Goal: Complete application form: Complete application form

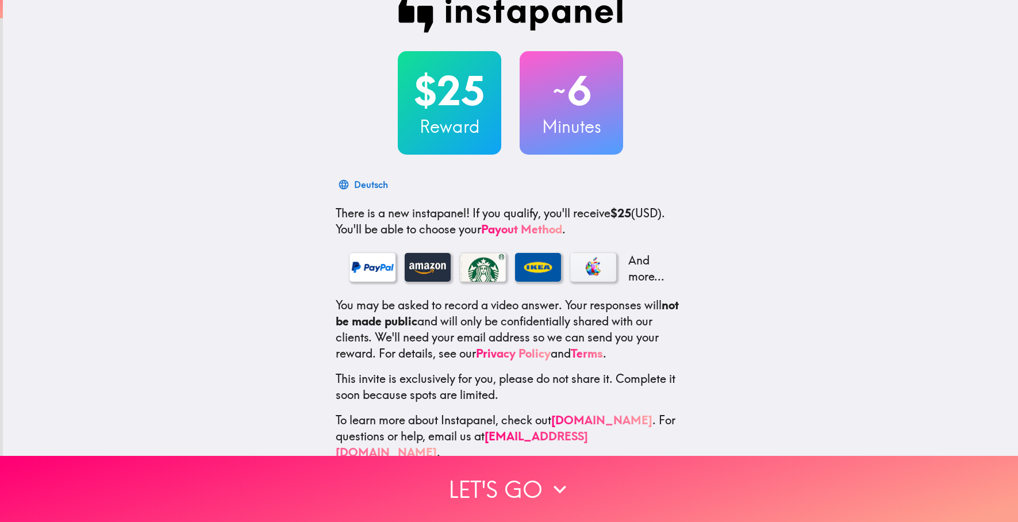
scroll to position [38, 0]
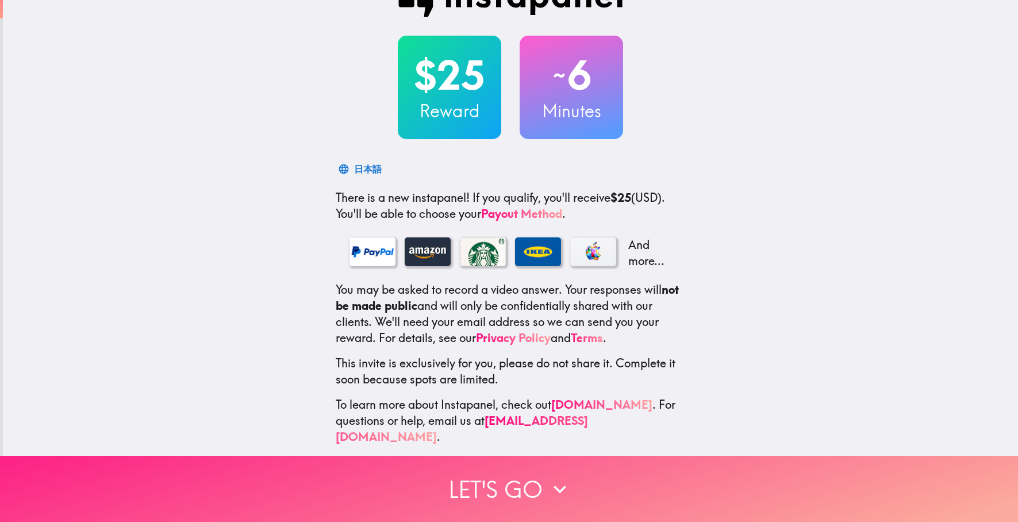
click at [538, 486] on button "Let's go" at bounding box center [509, 489] width 1018 height 66
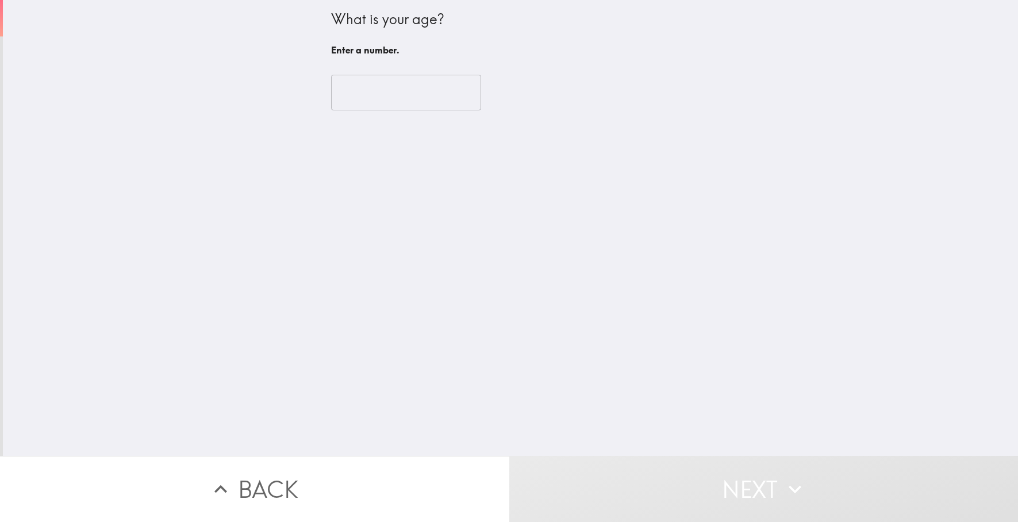
click at [422, 98] on input "number" at bounding box center [406, 93] width 150 height 36
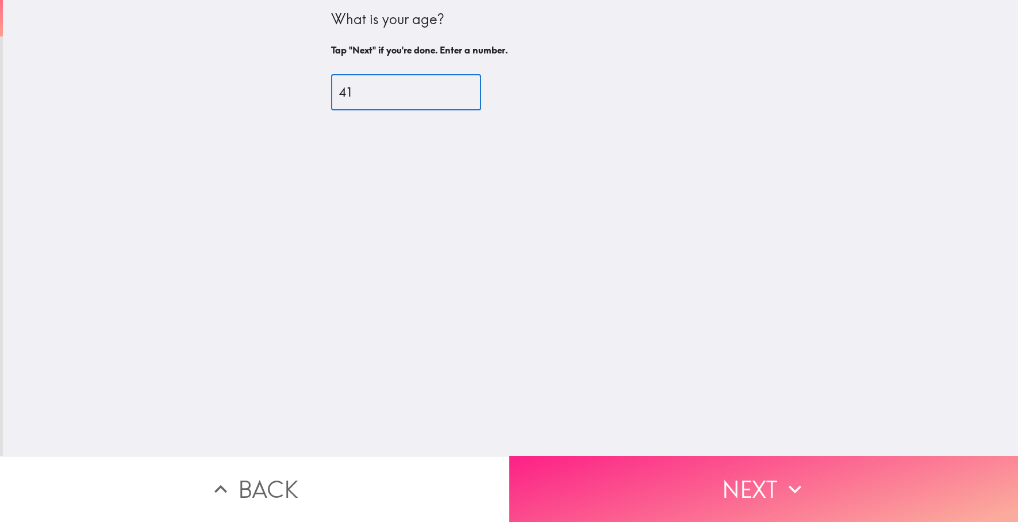
type input "41"
click at [731, 480] on button "Next" at bounding box center [763, 489] width 509 height 66
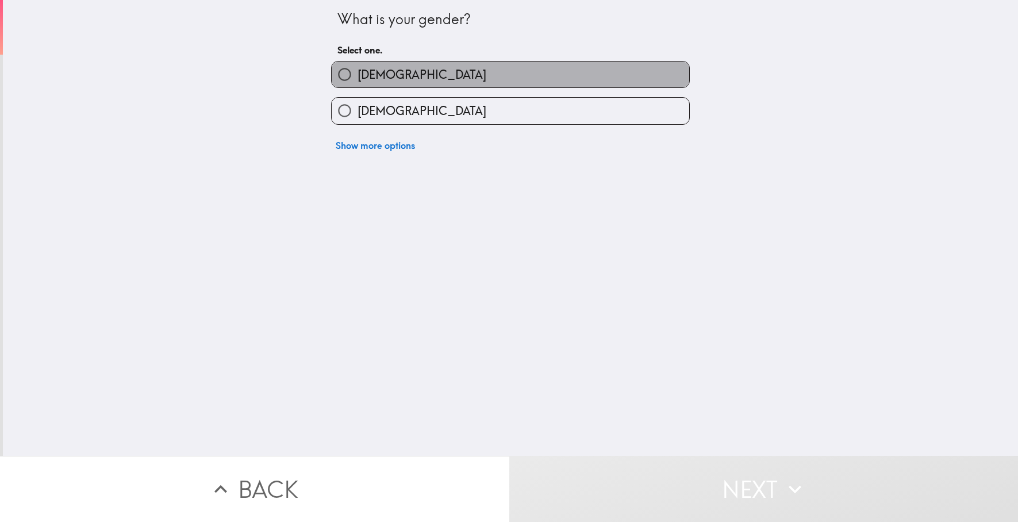
click at [365, 78] on span "Male" at bounding box center [422, 75] width 129 height 16
click at [358, 78] on input "Male" at bounding box center [345, 75] width 26 height 26
radio input "true"
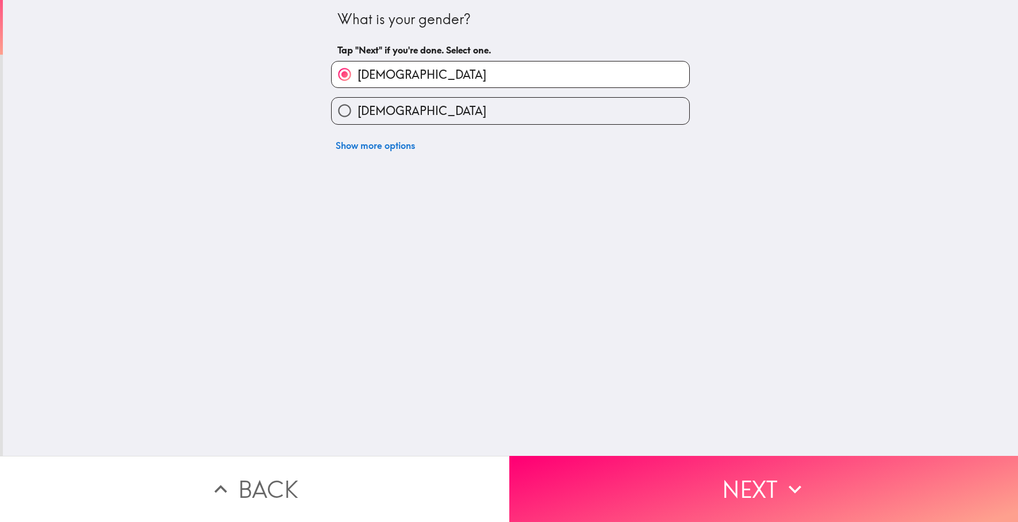
click at [647, 476] on button "Next" at bounding box center [763, 489] width 509 height 66
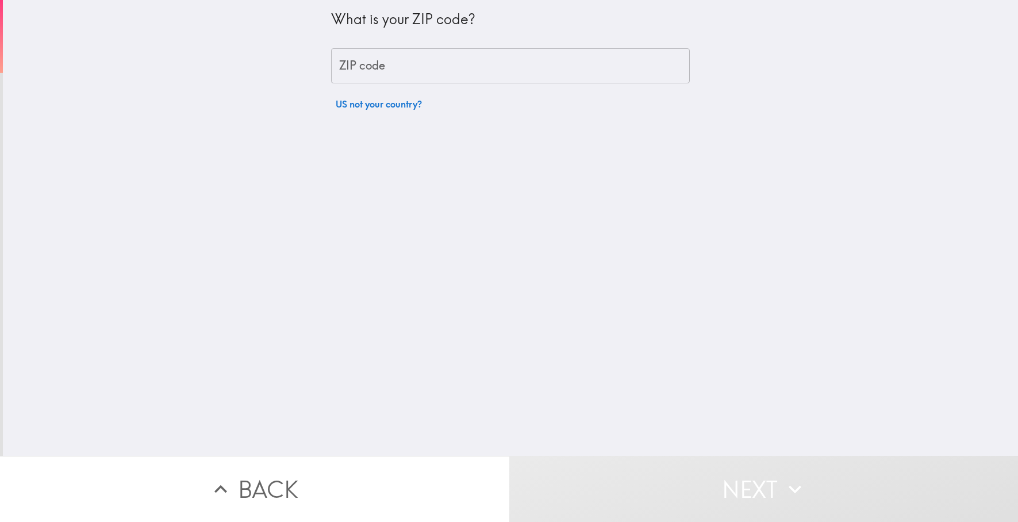
click at [450, 60] on input "ZIP code" at bounding box center [510, 66] width 359 height 36
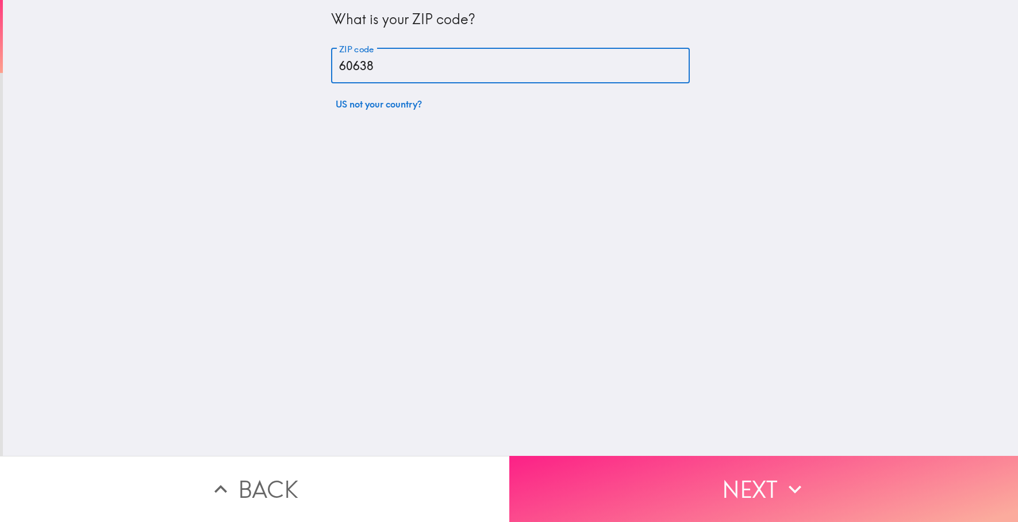
type input "60638"
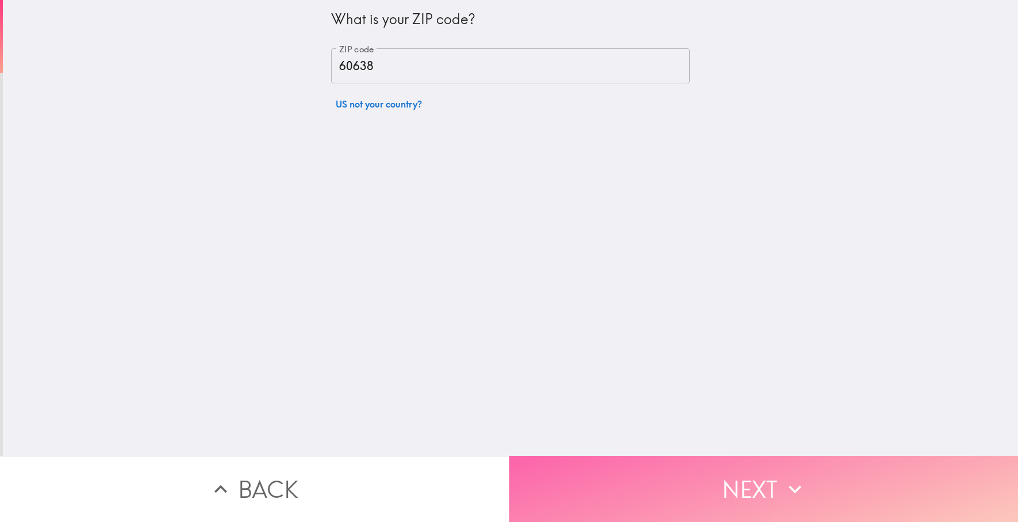
click at [812, 492] on button "Next" at bounding box center [763, 489] width 509 height 66
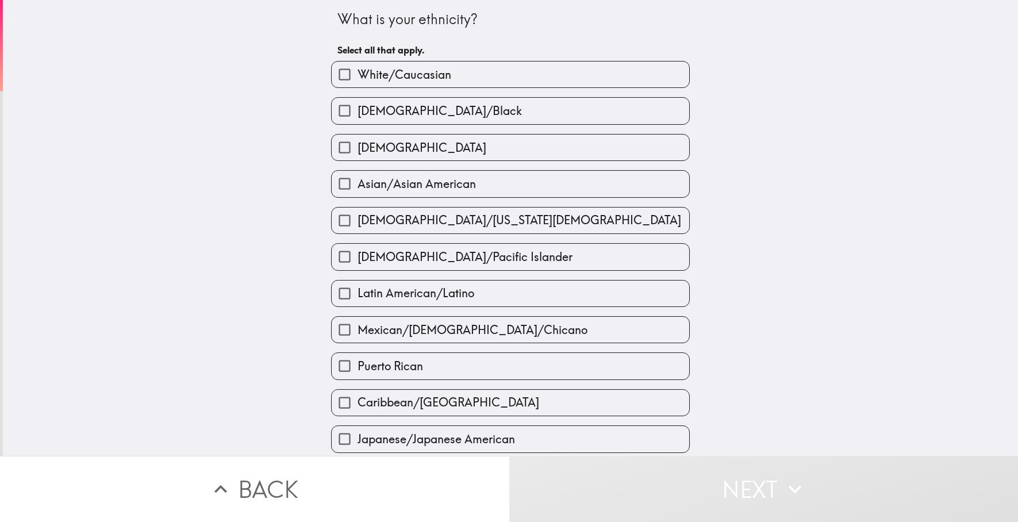
click at [432, 149] on label "Hispanic" at bounding box center [511, 148] width 358 height 26
click at [358, 149] on input "Hispanic" at bounding box center [345, 148] width 26 height 26
checkbox input "true"
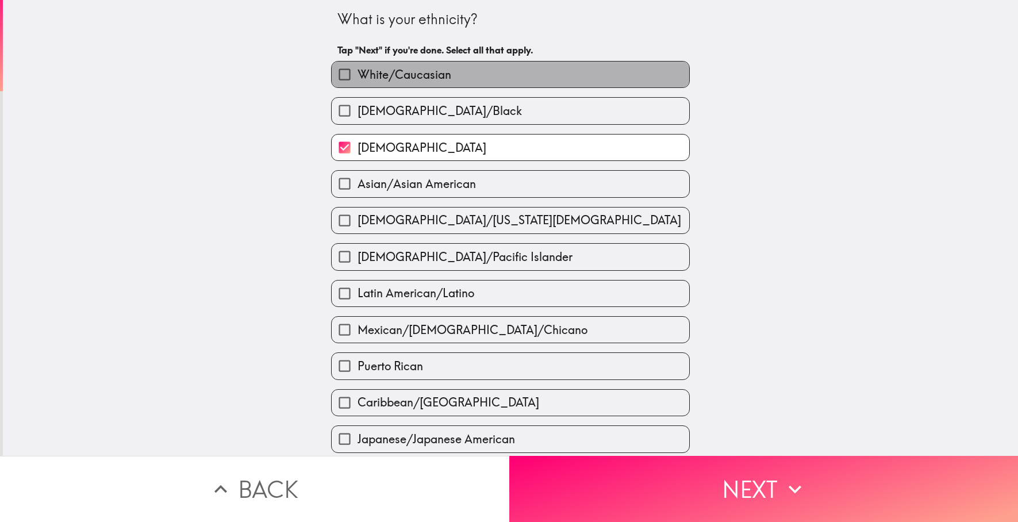
click at [515, 80] on label "White/Caucasian" at bounding box center [511, 75] width 358 height 26
click at [358, 80] on input "White/Caucasian" at bounding box center [345, 75] width 26 height 26
checkbox input "true"
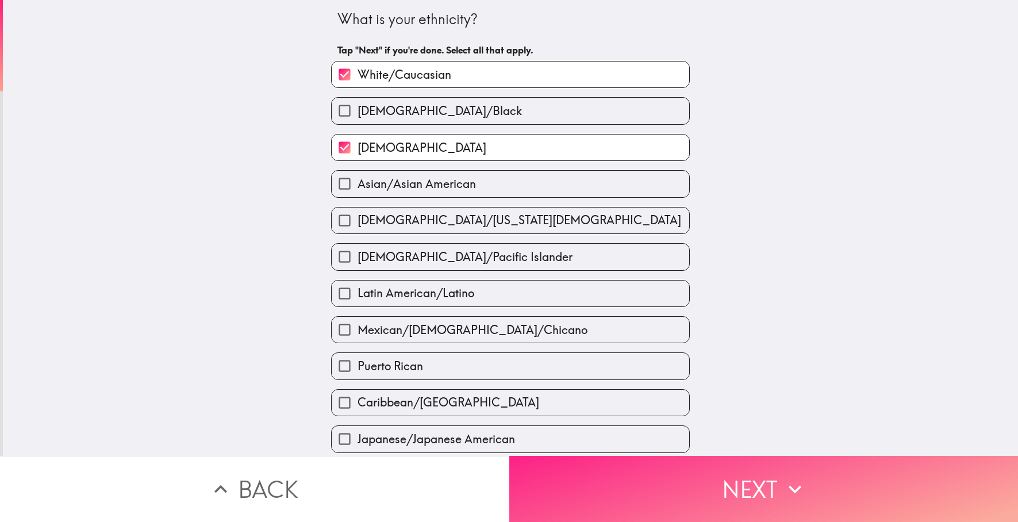
click at [747, 476] on button "Next" at bounding box center [763, 489] width 509 height 66
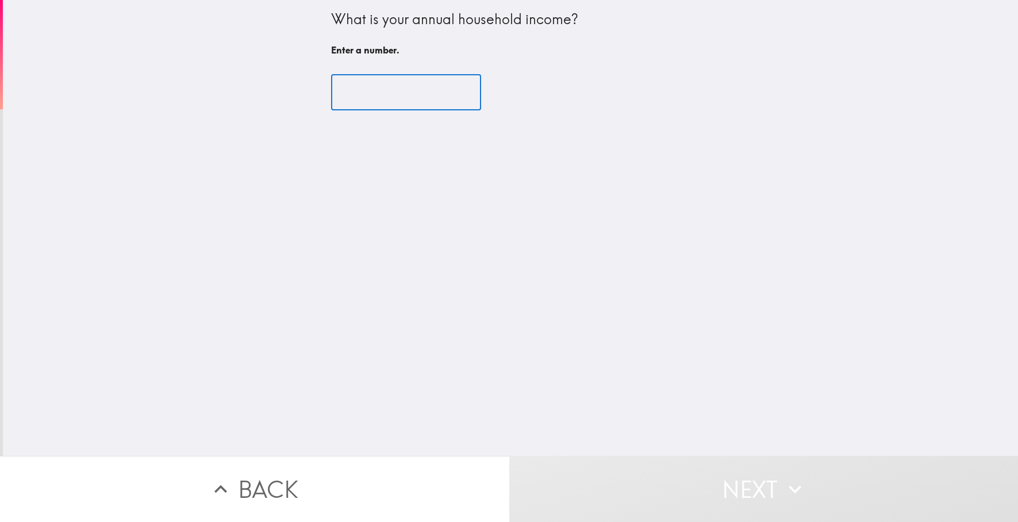
click at [413, 90] on input "number" at bounding box center [406, 93] width 150 height 36
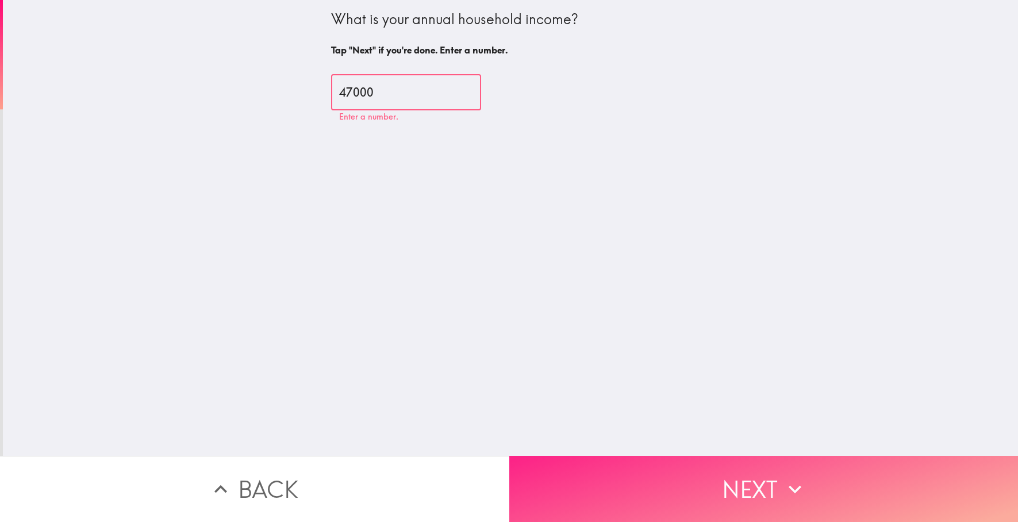
type input "47000"
click at [776, 464] on button "Next" at bounding box center [763, 489] width 509 height 66
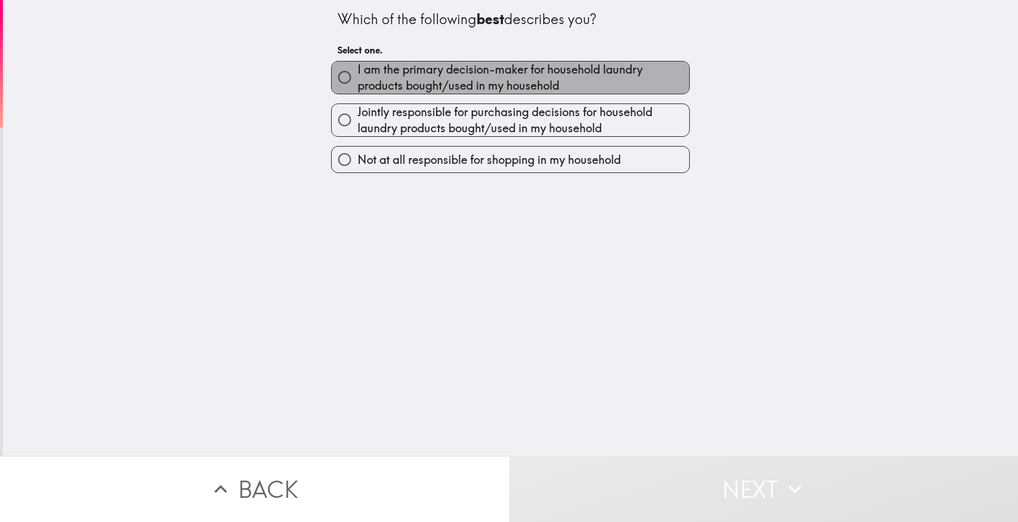
click at [624, 71] on span "I am the primary decision-maker for household laundry products bought/used in m…" at bounding box center [524, 78] width 332 height 32
click at [358, 71] on input "I am the primary decision-maker for household laundry products bought/used in m…" at bounding box center [345, 77] width 26 height 26
radio input "true"
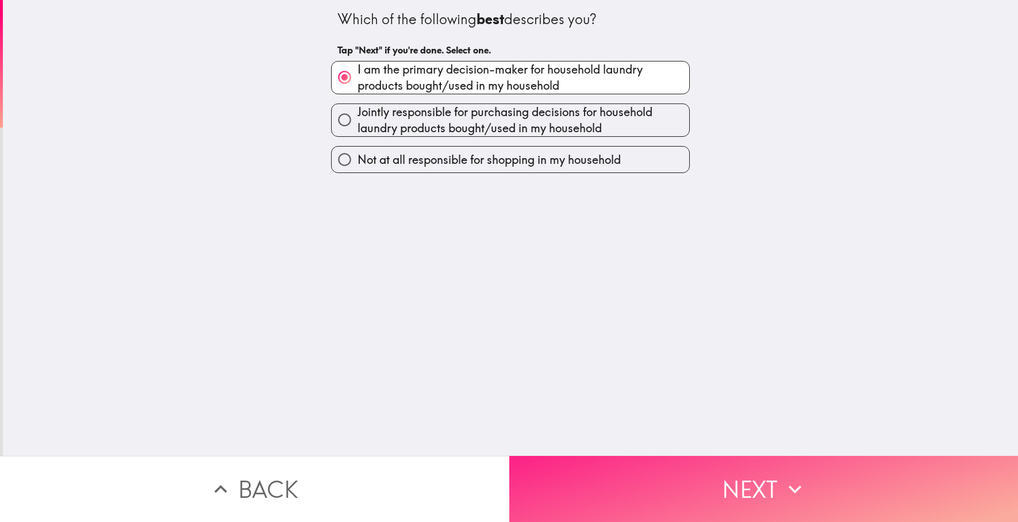
click at [677, 456] on button "Next" at bounding box center [763, 489] width 509 height 66
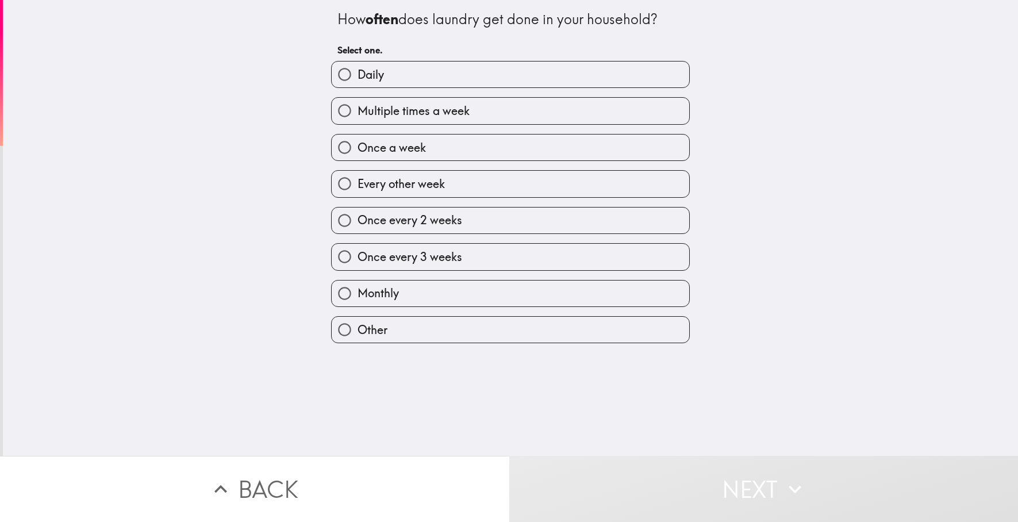
click at [457, 148] on label "Once a week" at bounding box center [511, 148] width 358 height 26
click at [358, 148] on input "Once a week" at bounding box center [345, 148] width 26 height 26
radio input "true"
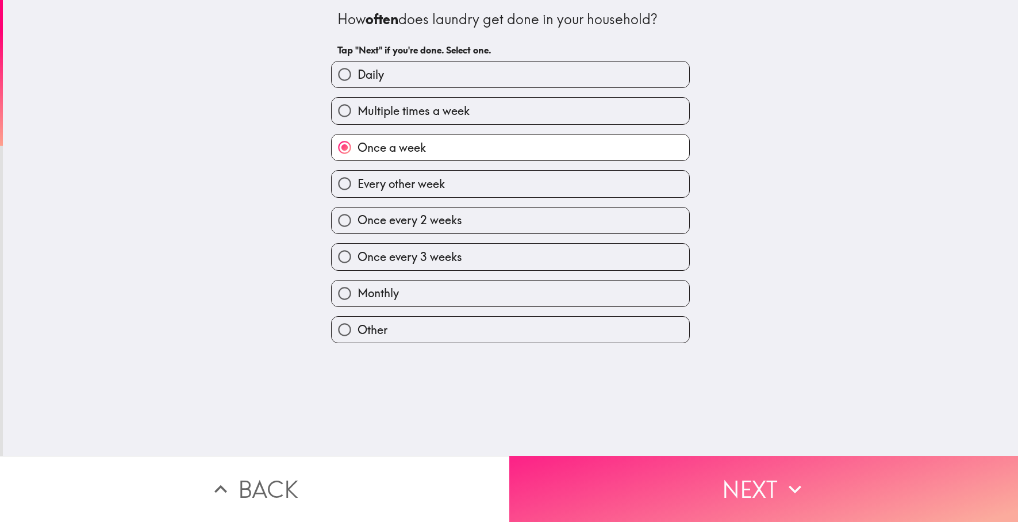
click at [631, 466] on button "Next" at bounding box center [763, 489] width 509 height 66
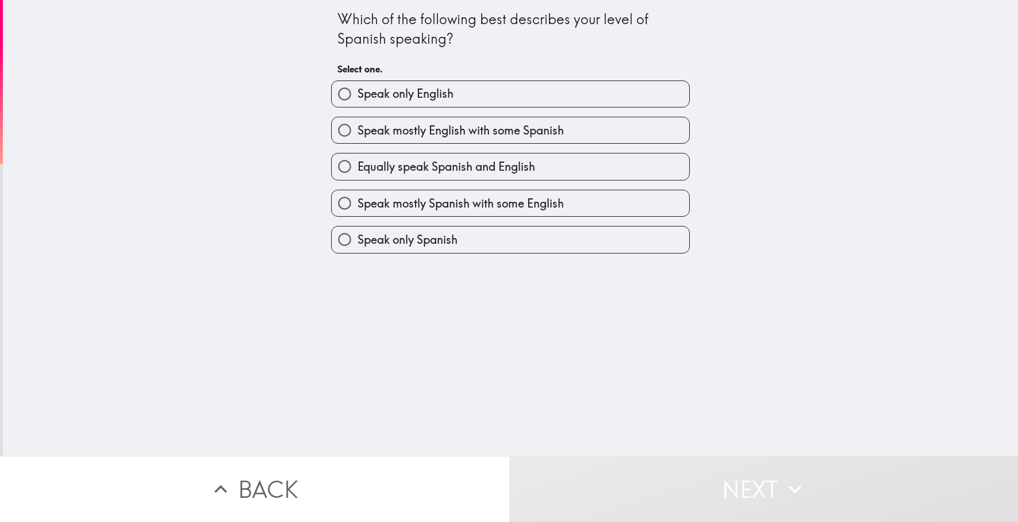
click at [603, 162] on label "Equally speak Spanish and English" at bounding box center [511, 167] width 358 height 26
click at [358, 162] on input "Equally speak Spanish and English" at bounding box center [345, 167] width 26 height 26
radio input "true"
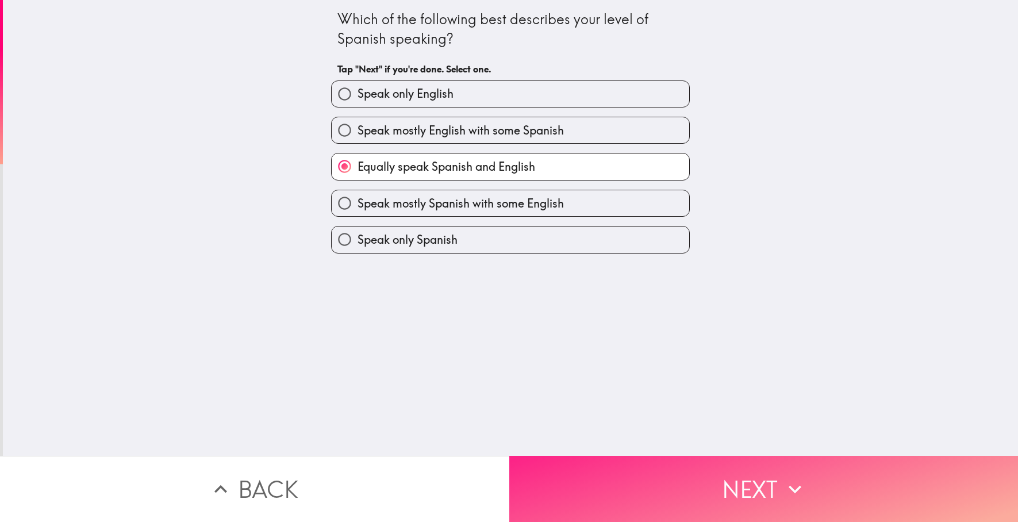
click at [677, 468] on button "Next" at bounding box center [763, 489] width 509 height 66
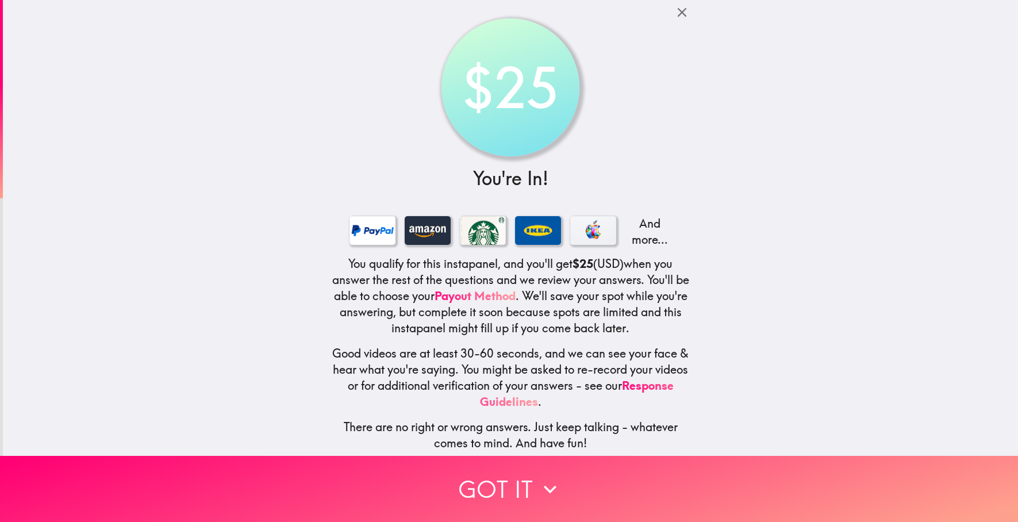
scroll to position [13, 0]
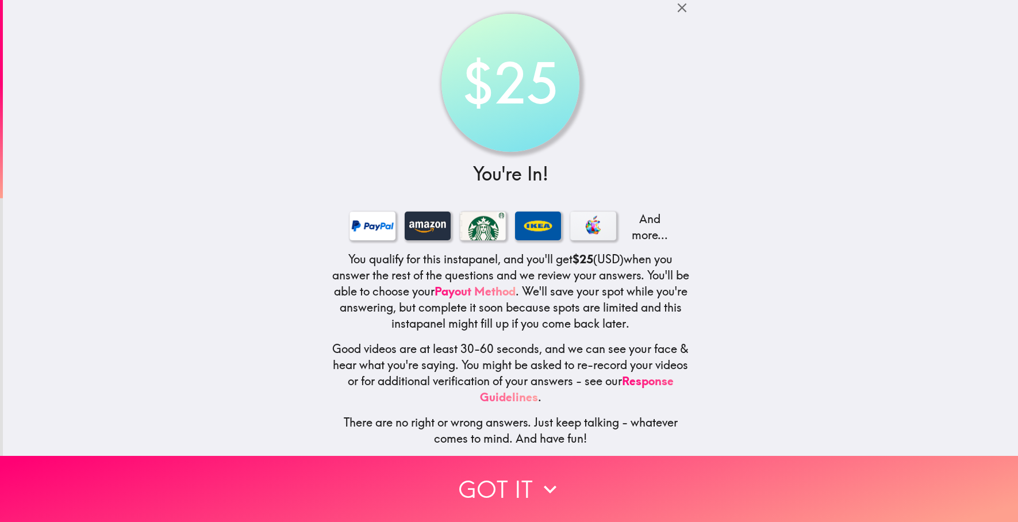
click at [685, 132] on div "$25 You're In! And more... You qualify for this instapanel, and you'll get $25 …" at bounding box center [511, 225] width 368 height 461
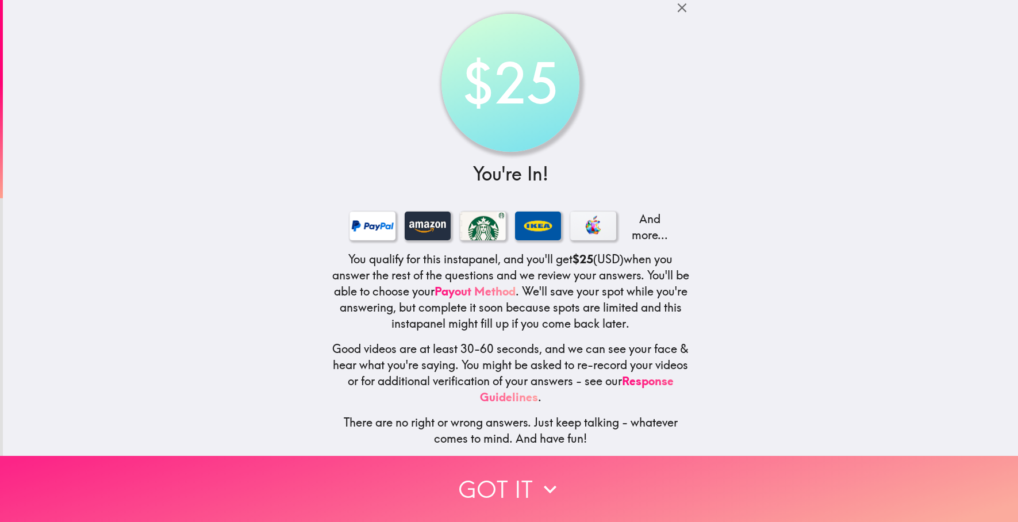
click at [550, 481] on icon "button" at bounding box center [550, 489] width 25 height 25
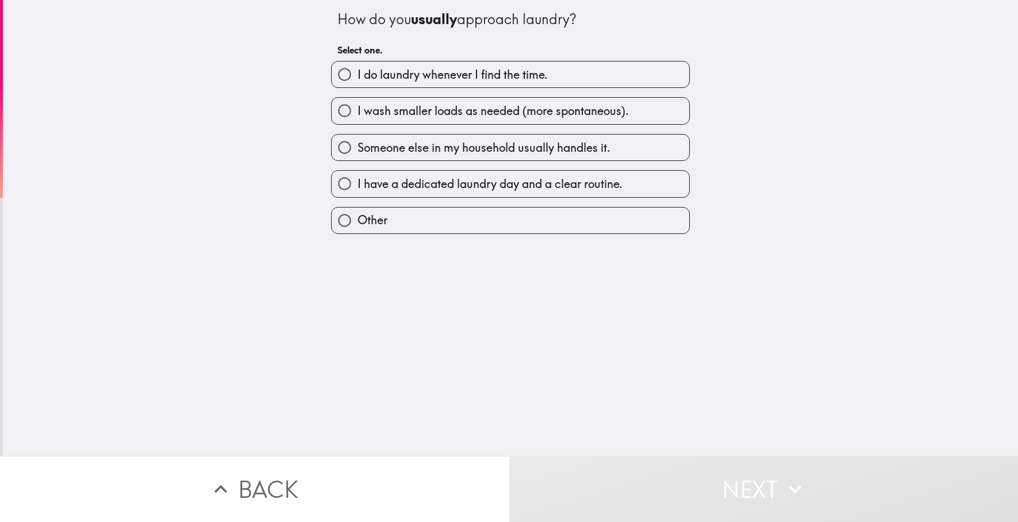
click at [592, 189] on span "I have a dedicated laundry day and a clear routine." at bounding box center [490, 184] width 265 height 16
click at [358, 189] on input "I have a dedicated laundry day and a clear routine." at bounding box center [345, 184] width 26 height 26
radio input "true"
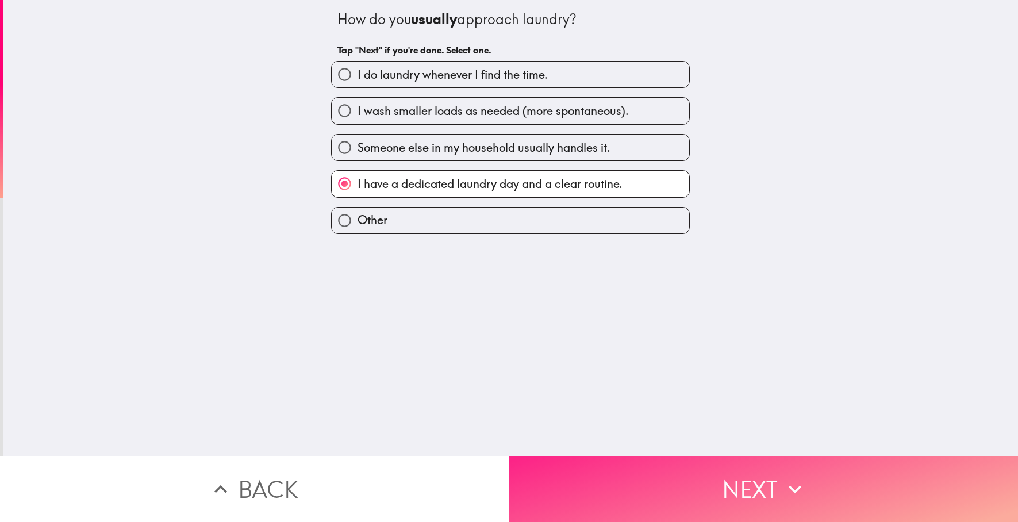
click at [745, 479] on button "Next" at bounding box center [763, 489] width 509 height 66
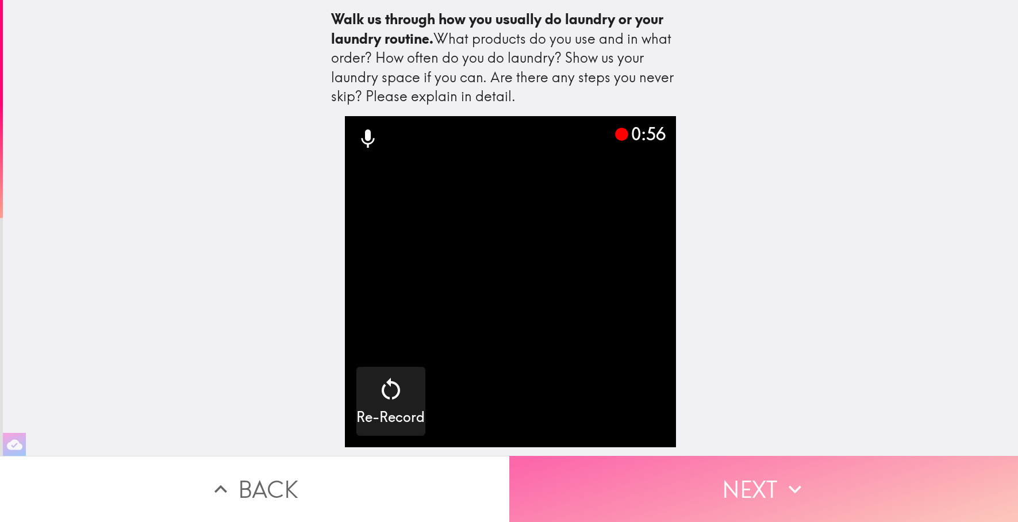
click at [772, 479] on button "Next" at bounding box center [763, 489] width 509 height 66
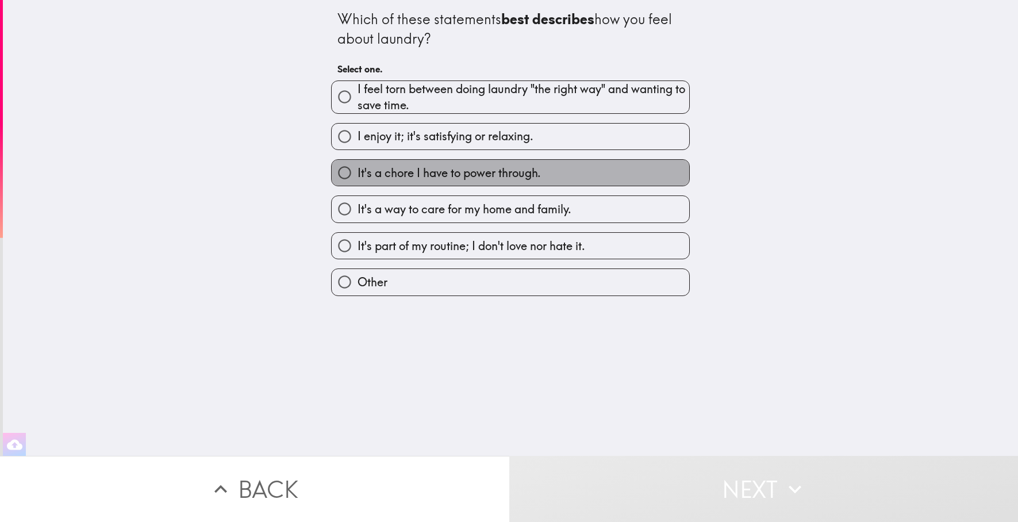
click at [563, 168] on label "It's a chore I have to power through." at bounding box center [511, 173] width 358 height 26
click at [358, 168] on input "It's a chore I have to power through." at bounding box center [345, 173] width 26 height 26
radio input "true"
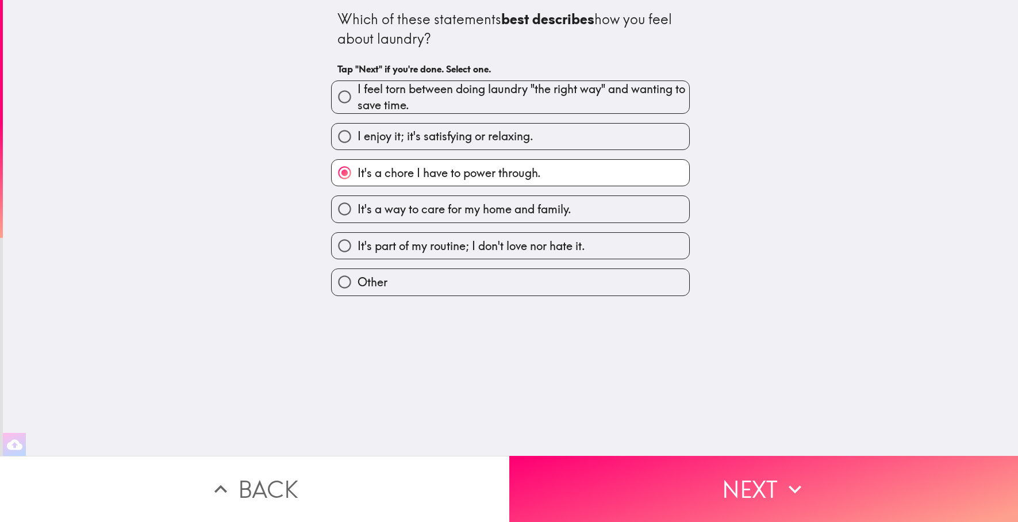
click at [593, 239] on label "It's part of my routine; I don't love nor hate it." at bounding box center [511, 246] width 358 height 26
click at [358, 239] on input "It's part of my routine; I don't love nor hate it." at bounding box center [345, 246] width 26 height 26
radio input "true"
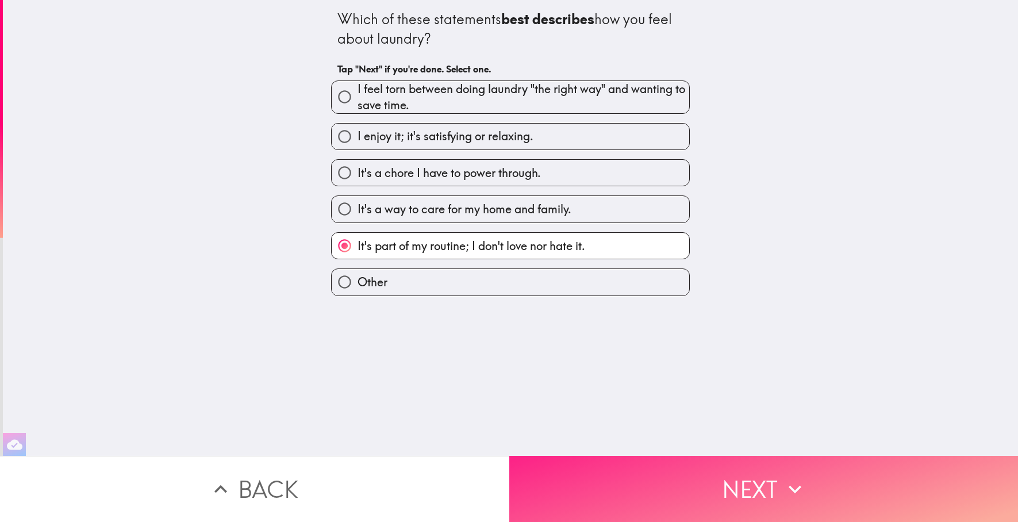
click at [779, 466] on button "Next" at bounding box center [763, 489] width 509 height 66
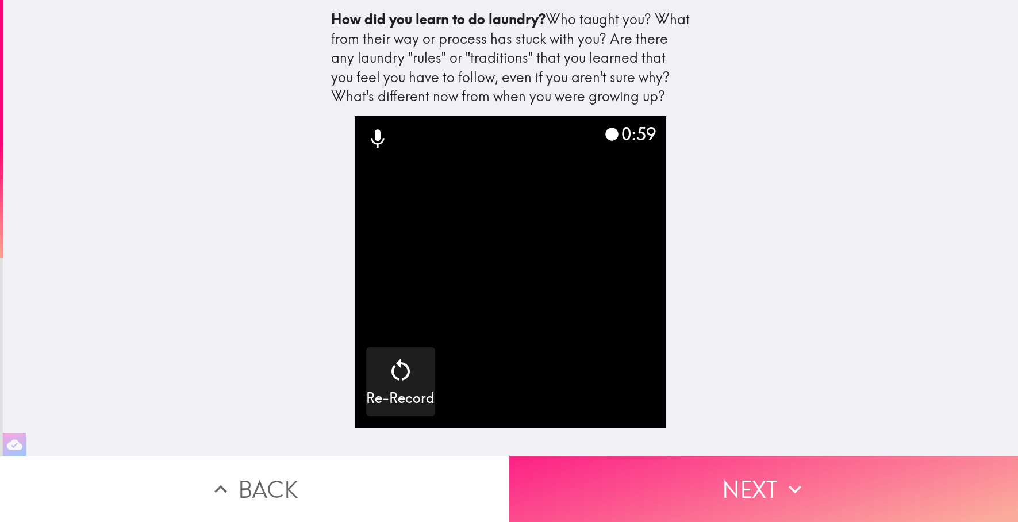
click at [783, 478] on icon "button" at bounding box center [795, 489] width 25 height 25
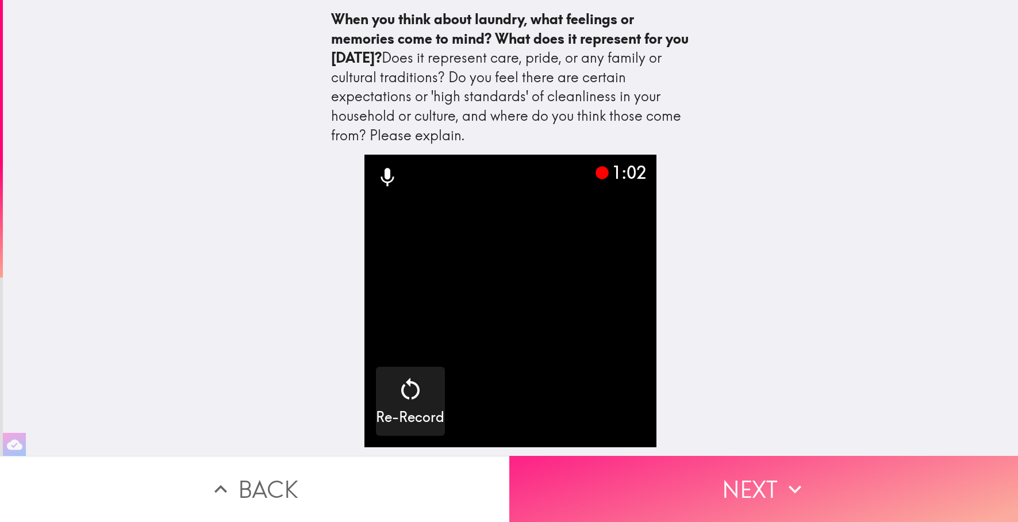
click at [720, 483] on button "Next" at bounding box center [763, 489] width 509 height 66
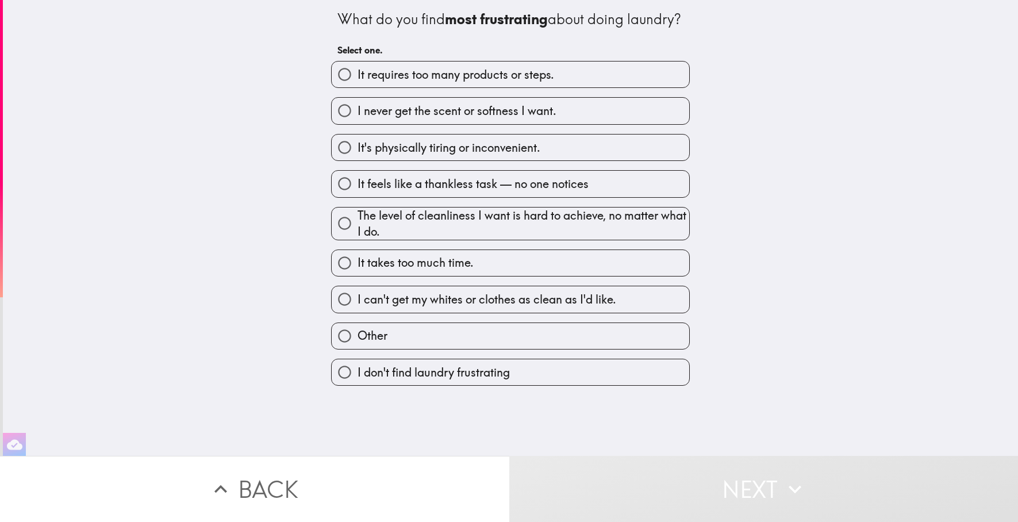
click at [647, 160] on label "It's physically tiring or inconvenient." at bounding box center [511, 148] width 358 height 26
click at [358, 160] on input "It's physically tiring or inconvenient." at bounding box center [345, 148] width 26 height 26
radio input "true"
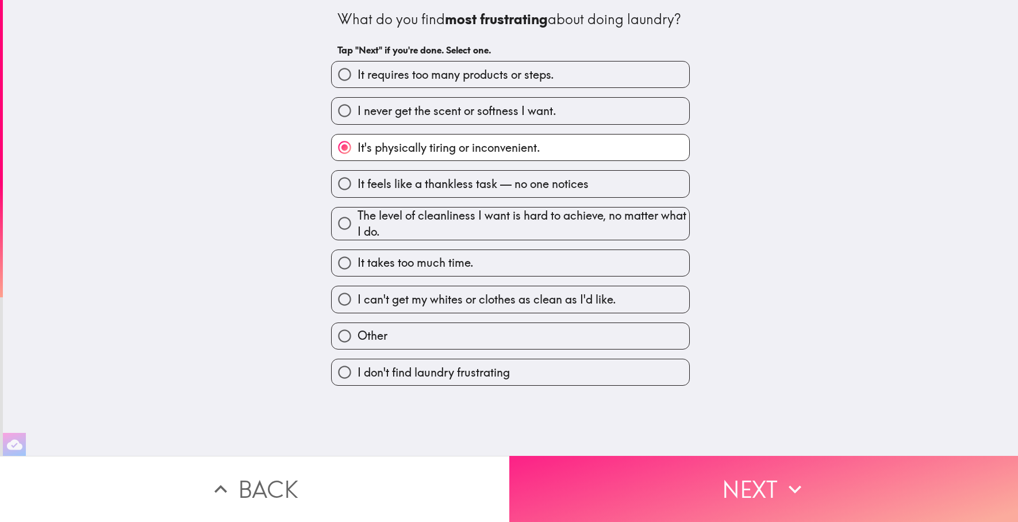
click at [729, 470] on button "Next" at bounding box center [763, 489] width 509 height 66
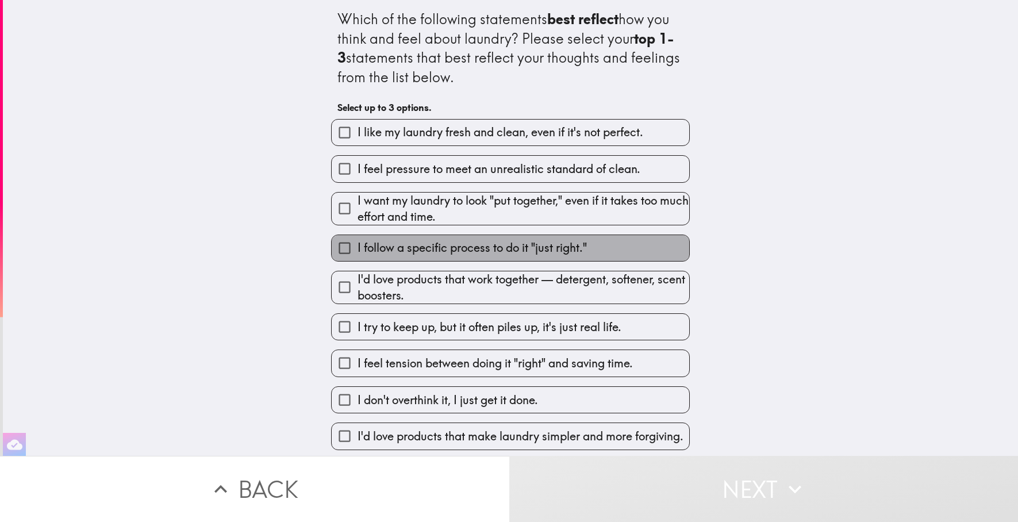
click at [606, 243] on label "I follow a specific process to do it "just right."" at bounding box center [511, 248] width 358 height 26
click at [358, 243] on input "I follow a specific process to do it "just right."" at bounding box center [345, 248] width 26 height 26
checkbox input "true"
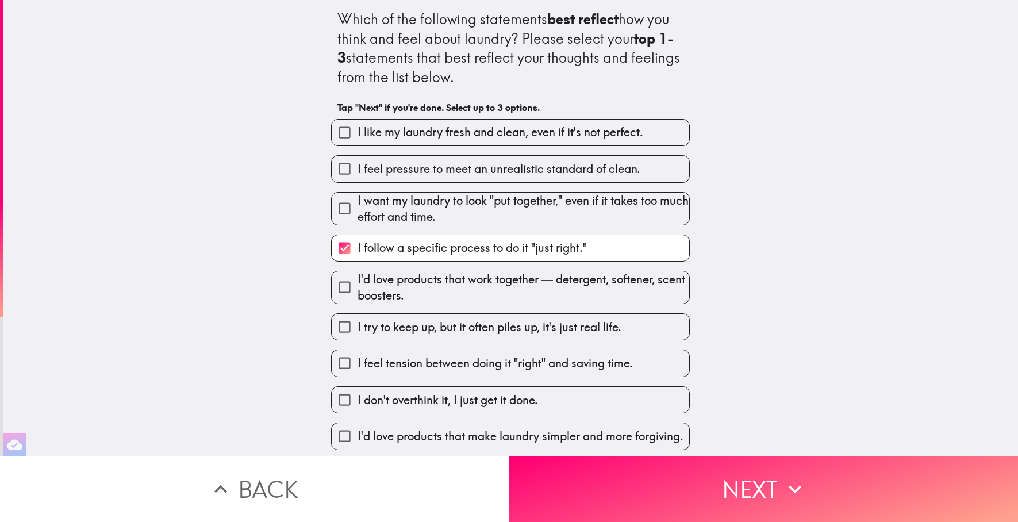
click at [628, 287] on span "I'd love products that work together — detergent, softener, scent boosters." at bounding box center [524, 287] width 332 height 32
click at [358, 287] on input "I'd love products that work together — detergent, softener, scent boosters." at bounding box center [345, 287] width 26 height 26
checkbox input "true"
click at [630, 395] on label "I don't overthink it, I just get it done." at bounding box center [511, 400] width 358 height 26
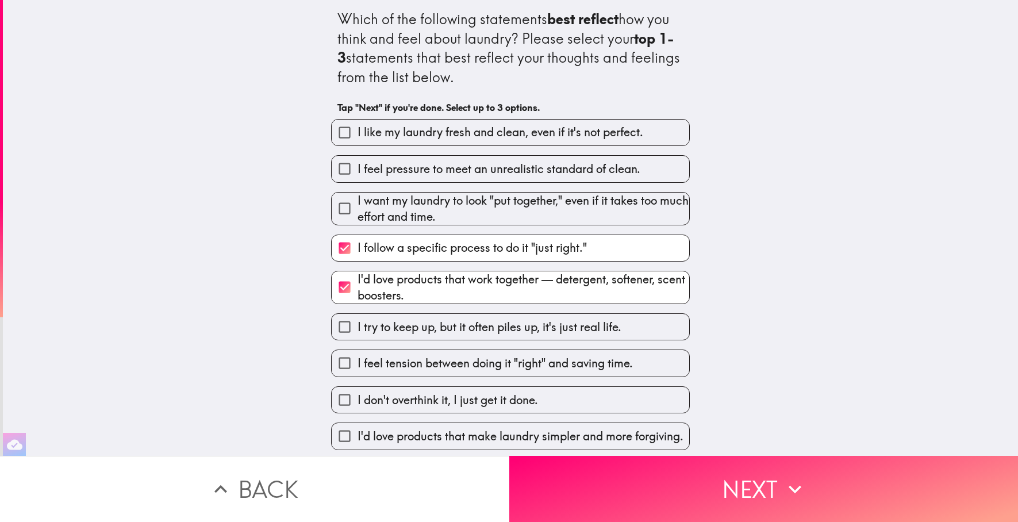
click at [358, 395] on input "I don't overthink it, I just get it done." at bounding box center [345, 400] width 26 height 26
checkbox input "true"
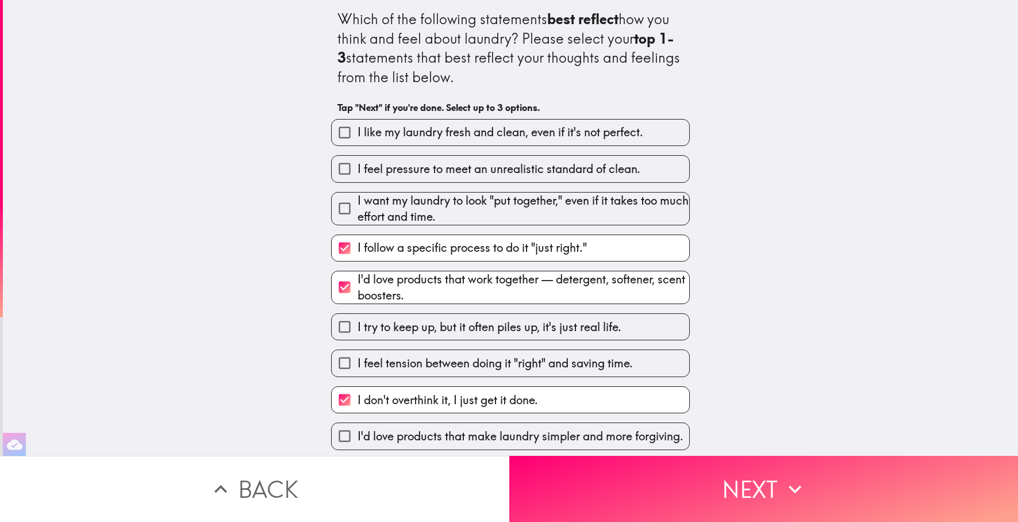
click at [639, 431] on span "I'd love products that make laundry simpler and more forgiving." at bounding box center [521, 436] width 326 height 16
click at [358, 431] on input "I'd love products that make laundry simpler and more forgiving." at bounding box center [345, 436] width 26 height 26
checkbox input "true"
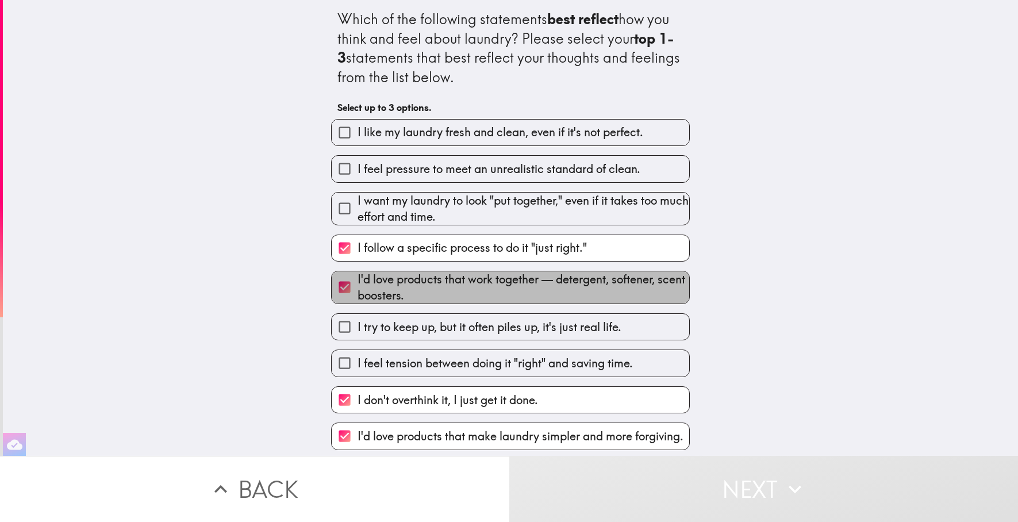
click at [598, 284] on span "I'd love products that work together — detergent, softener, scent boosters." at bounding box center [524, 287] width 332 height 32
click at [358, 284] on input "I'd love products that work together — detergent, softener, scent boosters." at bounding box center [345, 287] width 26 height 26
checkbox input "false"
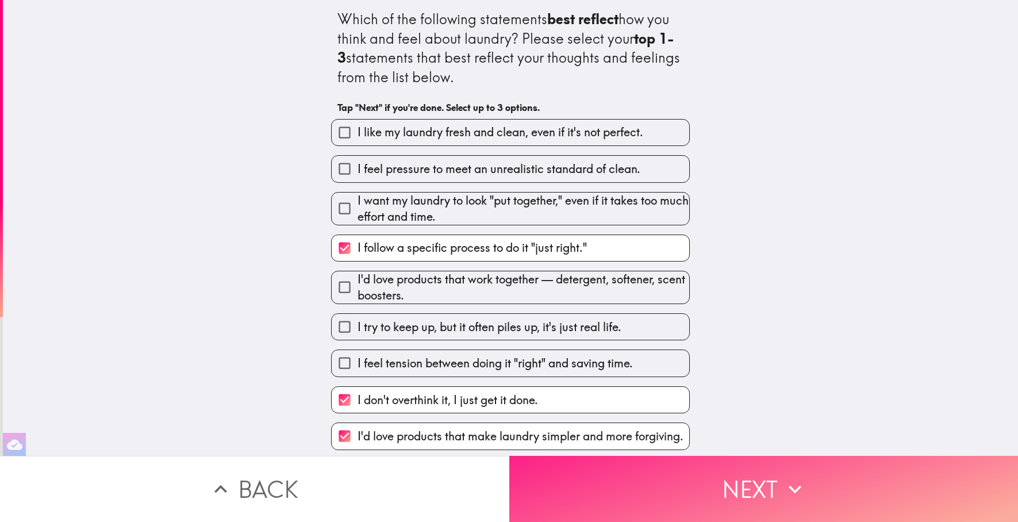
click at [774, 487] on button "Next" at bounding box center [763, 489] width 509 height 66
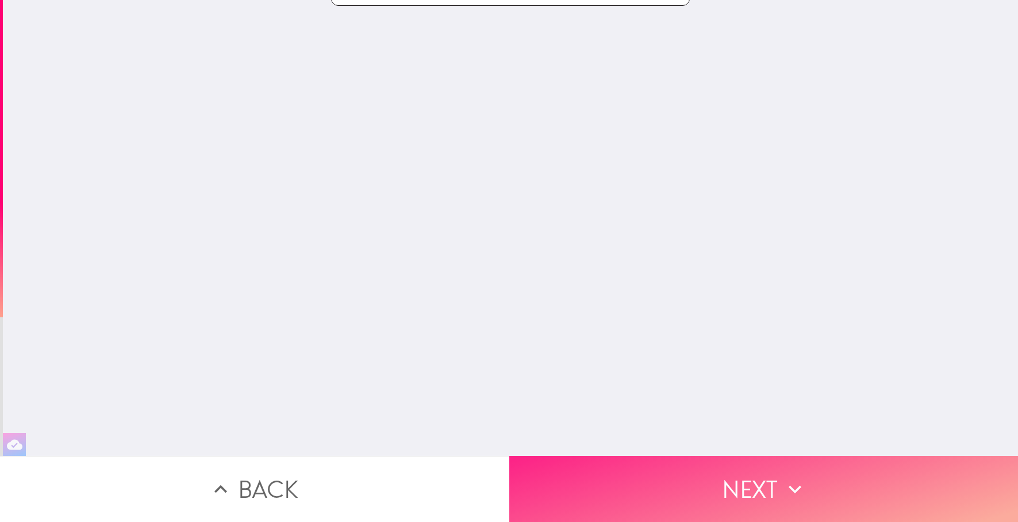
scroll to position [0, 0]
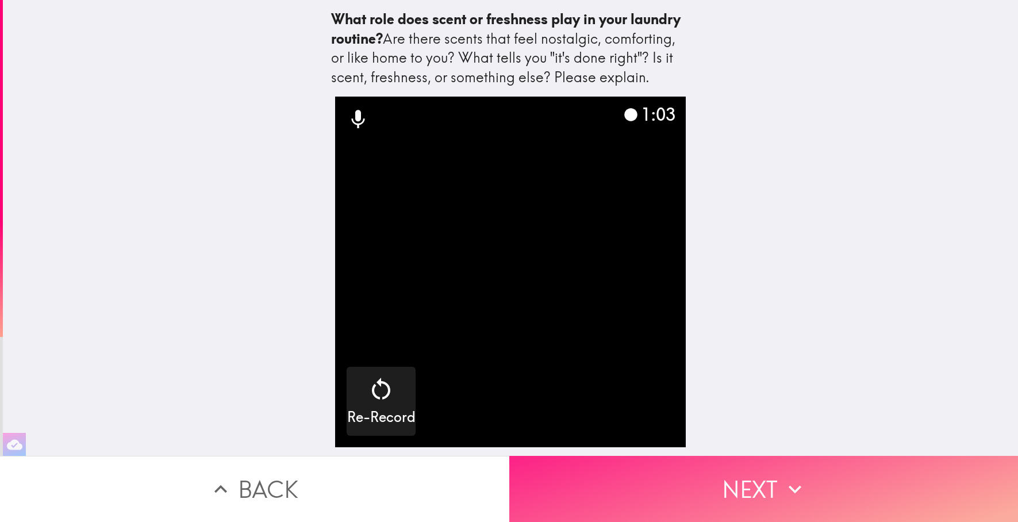
click at [788, 465] on button "Next" at bounding box center [763, 489] width 509 height 66
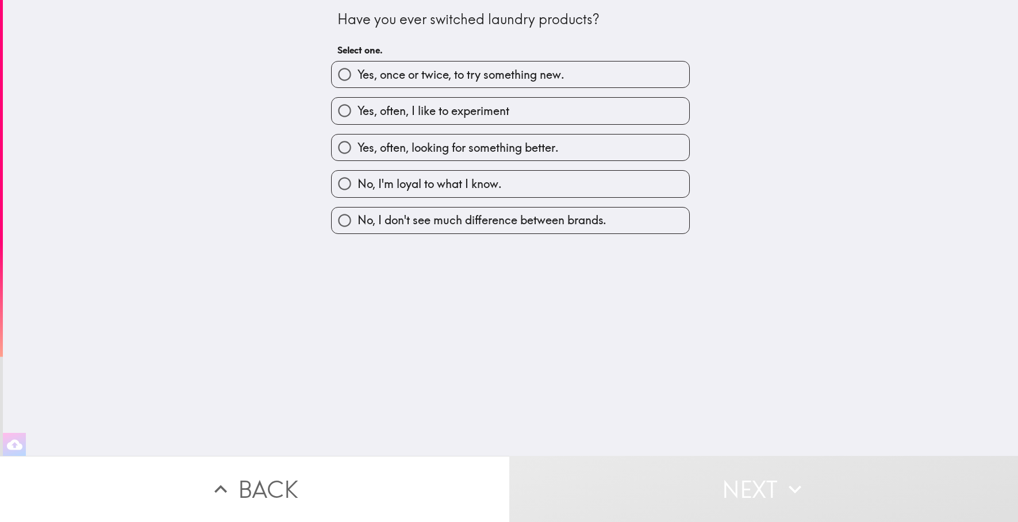
click at [620, 182] on label "No, I'm loyal to what I know." at bounding box center [511, 184] width 358 height 26
click at [358, 182] on input "No, I'm loyal to what I know." at bounding box center [345, 184] width 26 height 26
radio input "true"
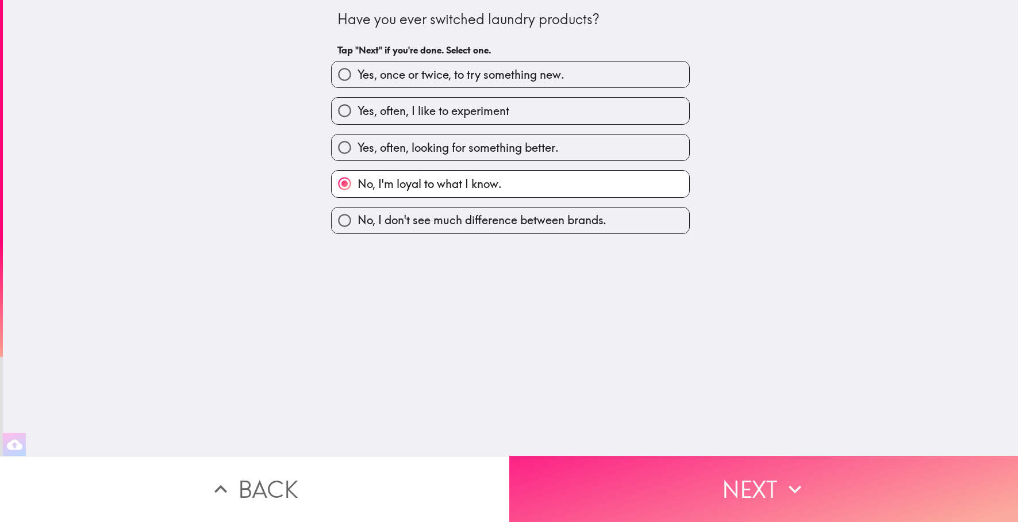
click at [772, 483] on button "Next" at bounding box center [763, 489] width 509 height 66
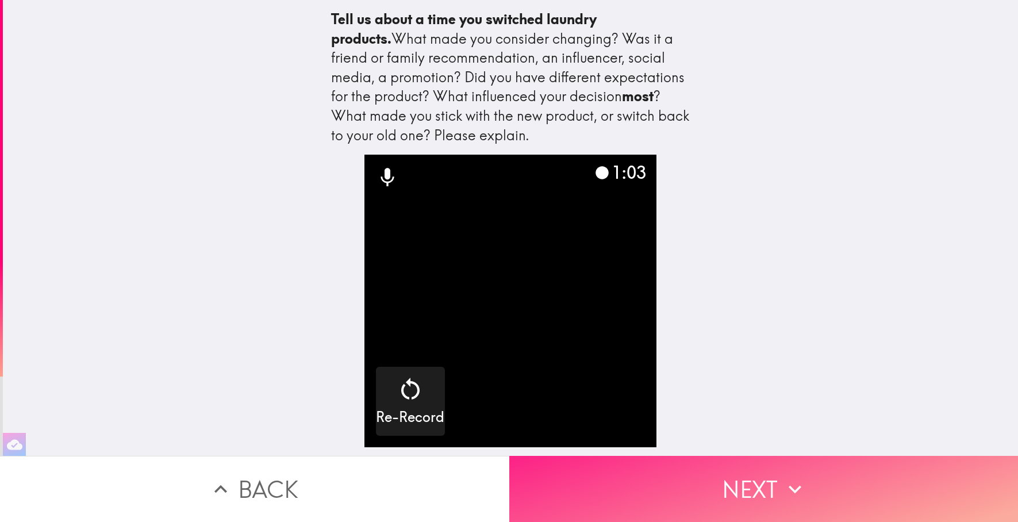
click at [816, 472] on button "Next" at bounding box center [763, 489] width 509 height 66
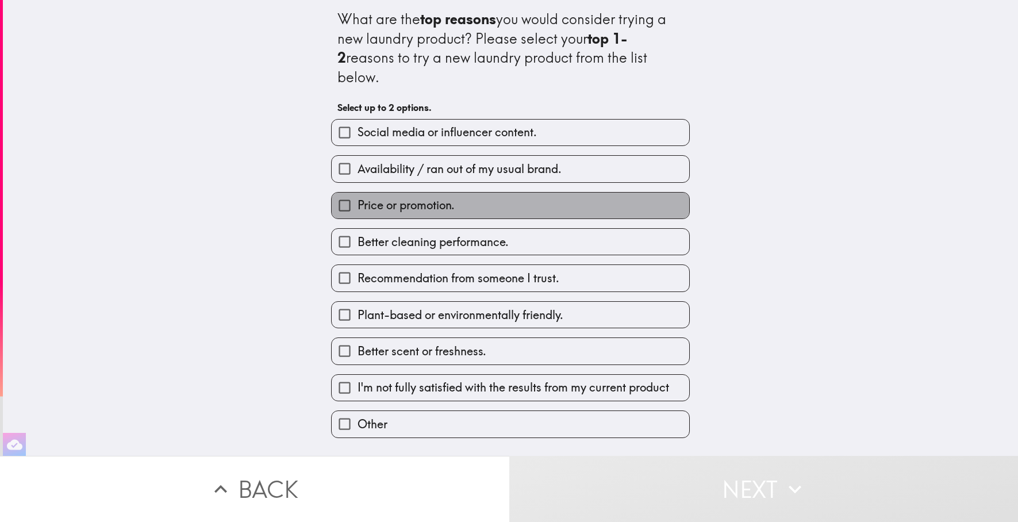
click at [541, 193] on label "Price or promotion." at bounding box center [511, 206] width 358 height 26
click at [358, 193] on input "Price or promotion." at bounding box center [345, 206] width 26 height 26
checkbox input "true"
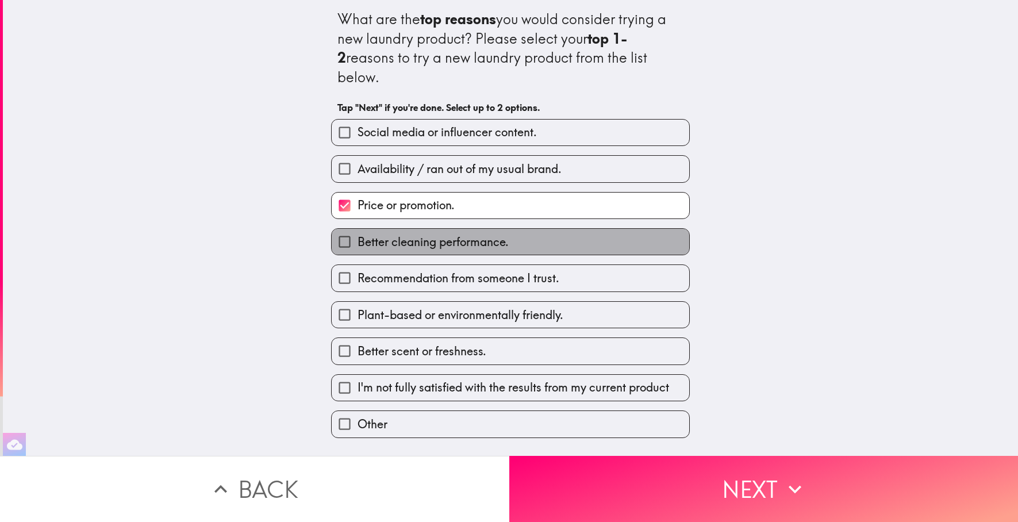
click at [529, 229] on label "Better cleaning performance." at bounding box center [511, 242] width 358 height 26
click at [358, 229] on input "Better cleaning performance." at bounding box center [345, 242] width 26 height 26
checkbox input "true"
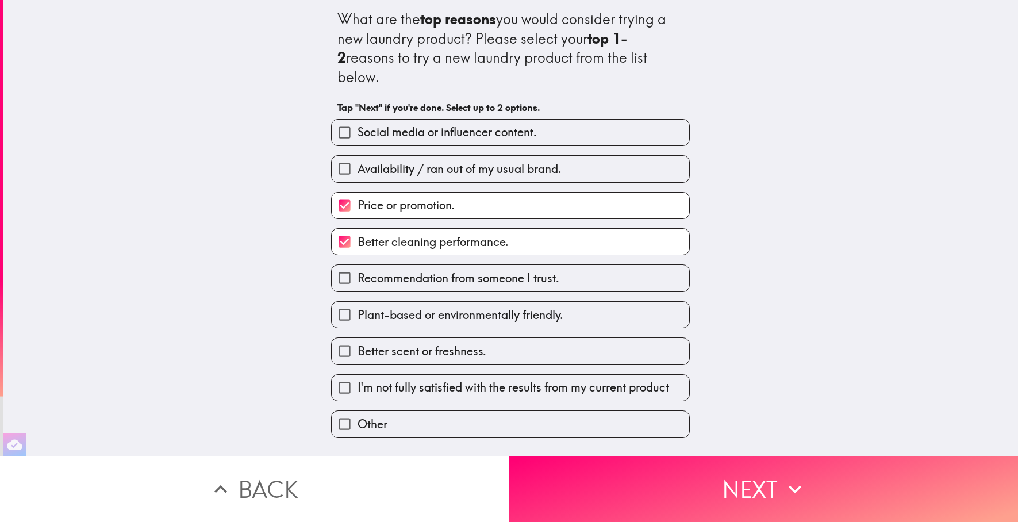
click at [526, 339] on label "Better scent or freshness." at bounding box center [511, 351] width 358 height 26
click at [358, 339] on input "Better scent or freshness." at bounding box center [345, 351] width 26 height 26
checkbox input "true"
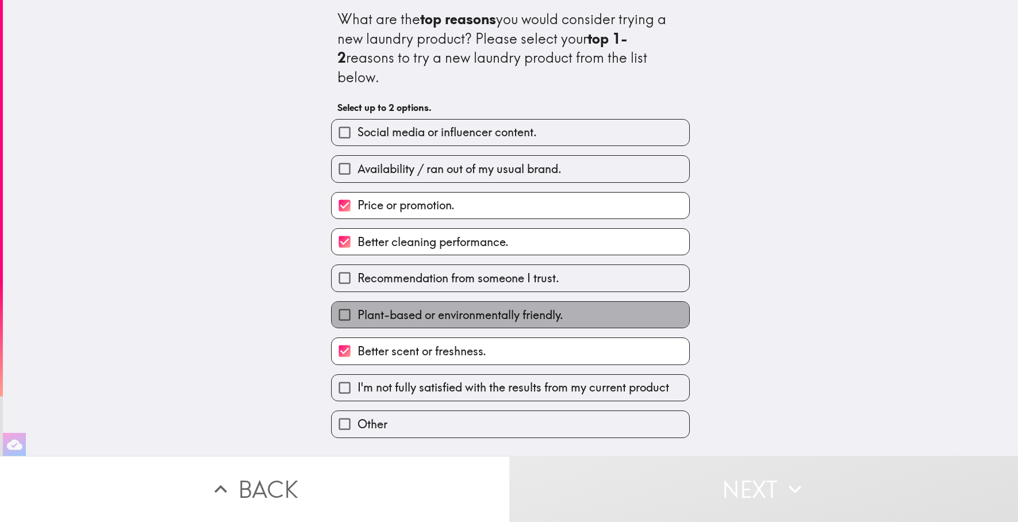
click at [522, 307] on span "Plant-based or environmentally friendly." at bounding box center [461, 315] width 206 height 16
click at [358, 302] on input "Plant-based or environmentally friendly." at bounding box center [345, 315] width 26 height 26
checkbox input "true"
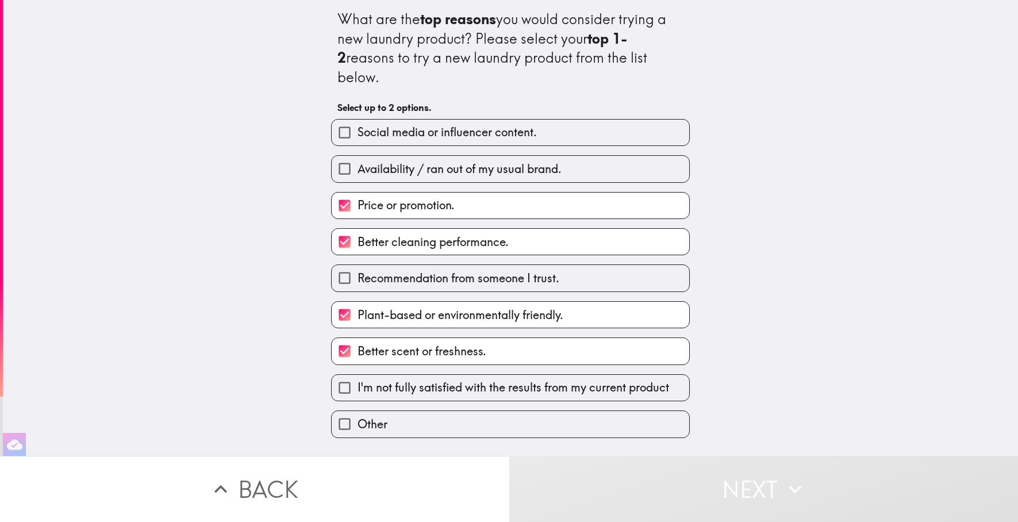
click at [471, 234] on span "Better cleaning performance." at bounding box center [433, 242] width 151 height 16
click at [358, 229] on input "Better cleaning performance." at bounding box center [345, 242] width 26 height 26
checkbox input "false"
click at [485, 193] on label "Price or promotion." at bounding box center [511, 206] width 358 height 26
click at [358, 193] on input "Price or promotion." at bounding box center [345, 206] width 26 height 26
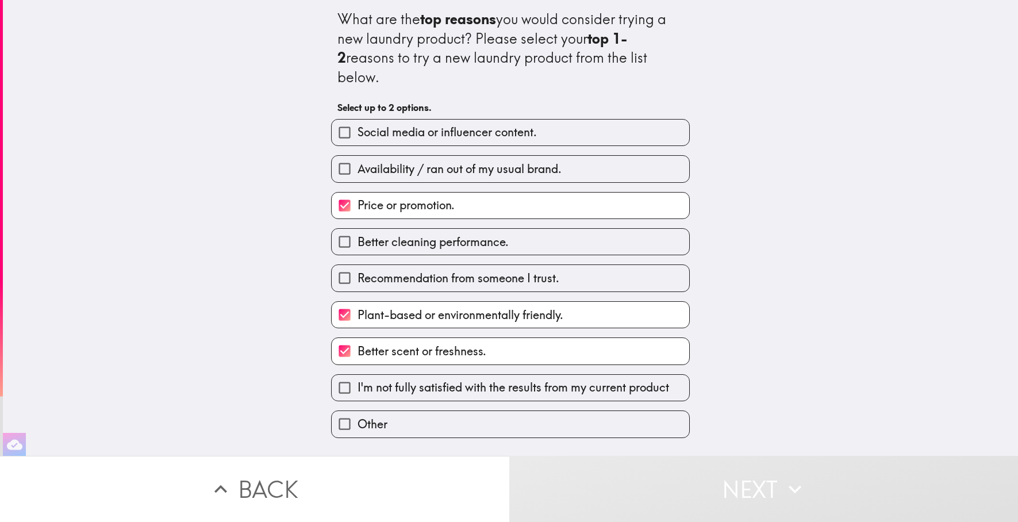
checkbox input "false"
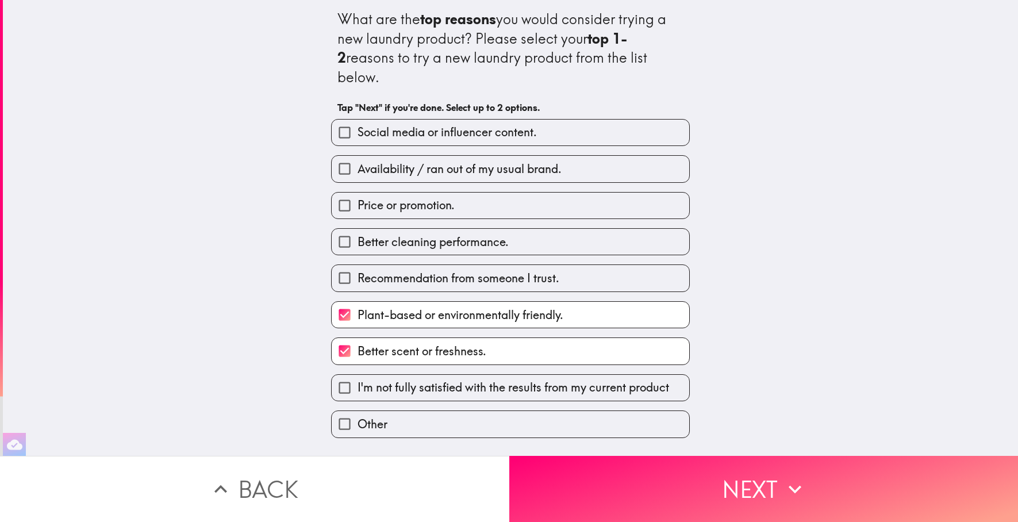
click at [523, 161] on span "Availability / ran out of my usual brand." at bounding box center [460, 169] width 204 height 16
click at [358, 156] on input "Availability / ran out of my usual brand." at bounding box center [345, 169] width 26 height 26
checkbox input "true"
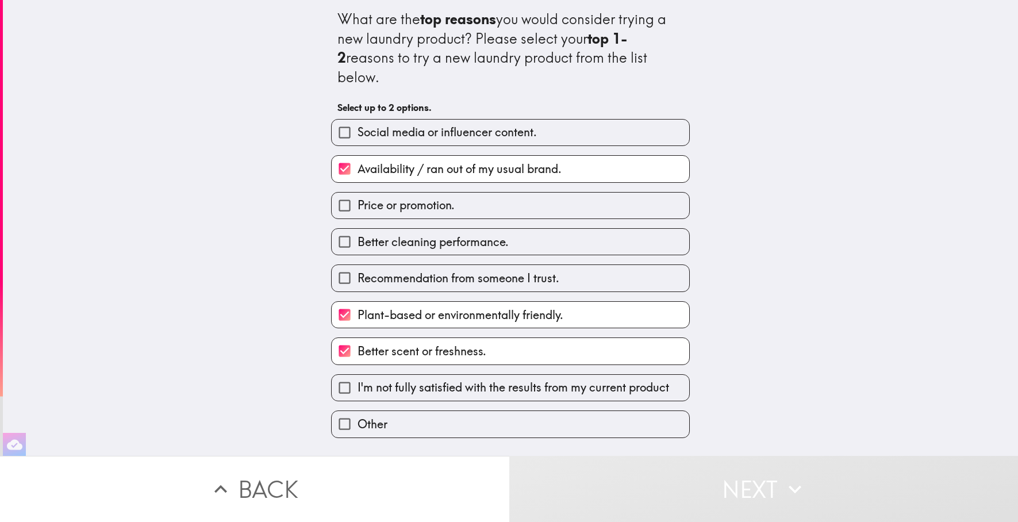
click at [474, 307] on span "Plant-based or environmentally friendly." at bounding box center [461, 315] width 206 height 16
click at [358, 302] on input "Plant-based or environmentally friendly." at bounding box center [345, 315] width 26 height 26
checkbox input "false"
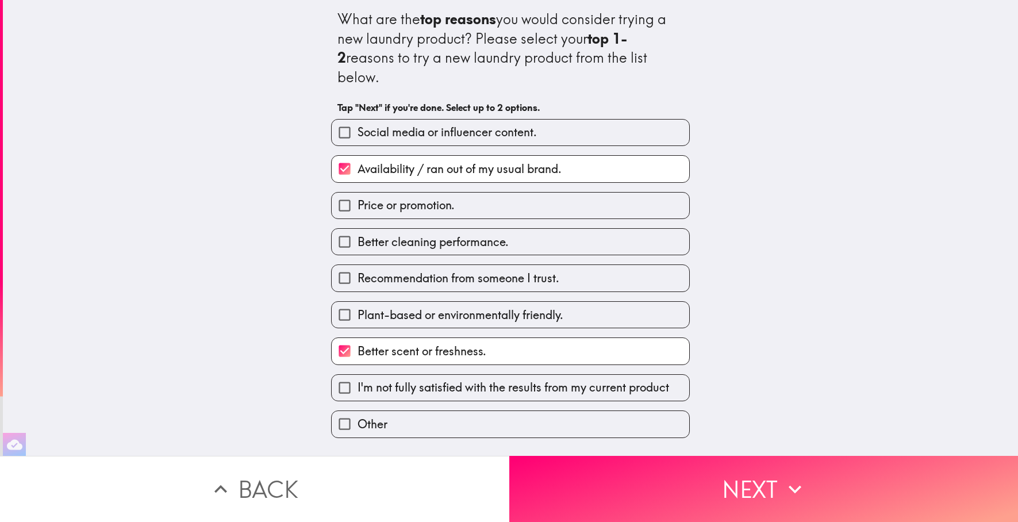
click at [513, 338] on label "Better scent or freshness." at bounding box center [511, 351] width 358 height 26
click at [358, 338] on input "Better scent or freshness." at bounding box center [345, 351] width 26 height 26
checkbox input "false"
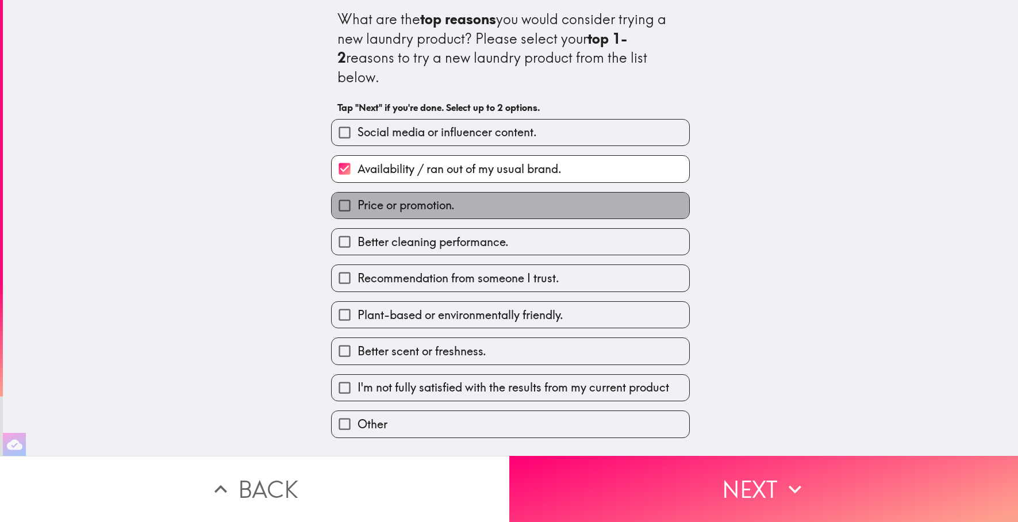
click at [497, 193] on label "Price or promotion." at bounding box center [511, 206] width 358 height 26
click at [358, 193] on input "Price or promotion." at bounding box center [345, 206] width 26 height 26
checkbox input "true"
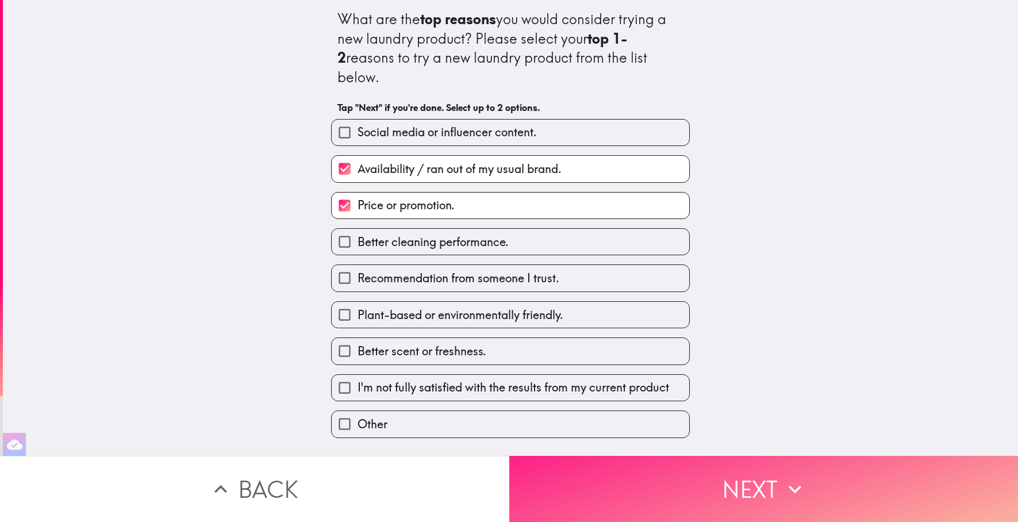
click at [669, 483] on button "Next" at bounding box center [763, 489] width 509 height 66
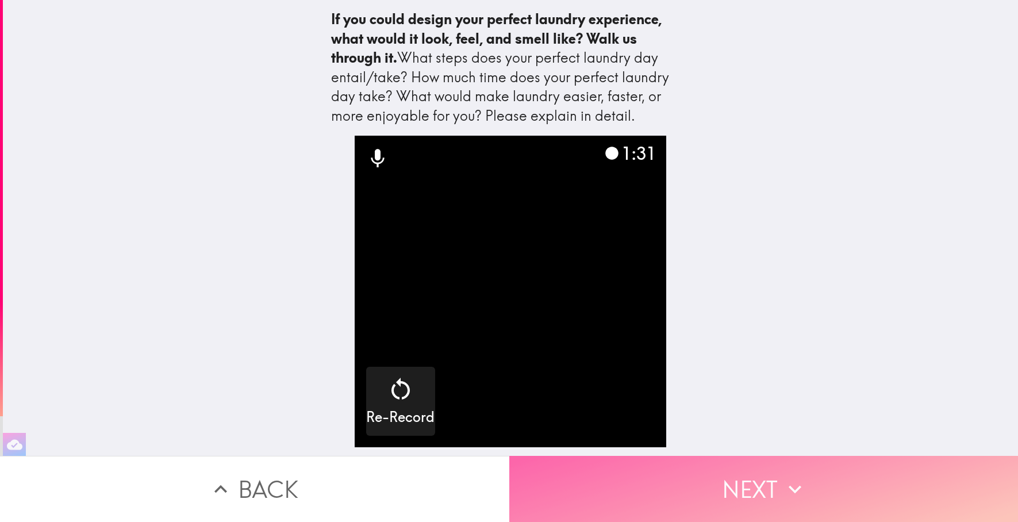
click at [720, 489] on button "Next" at bounding box center [763, 489] width 509 height 66
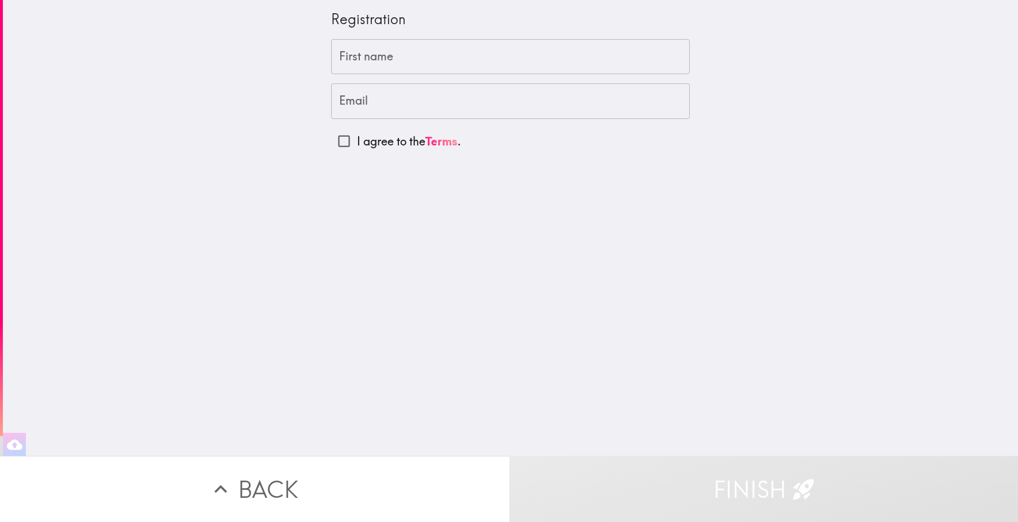
click at [476, 59] on input "First name" at bounding box center [510, 57] width 359 height 36
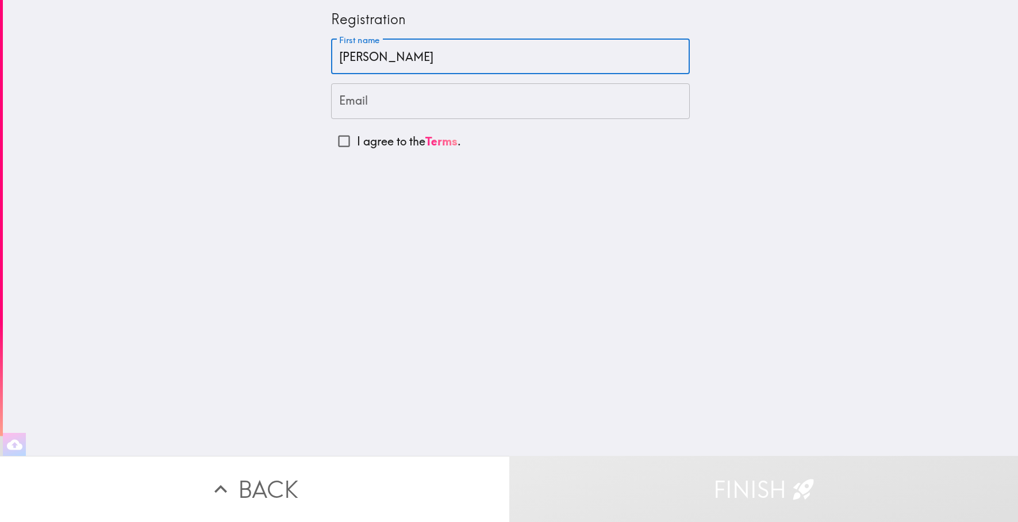
type input "Rene"
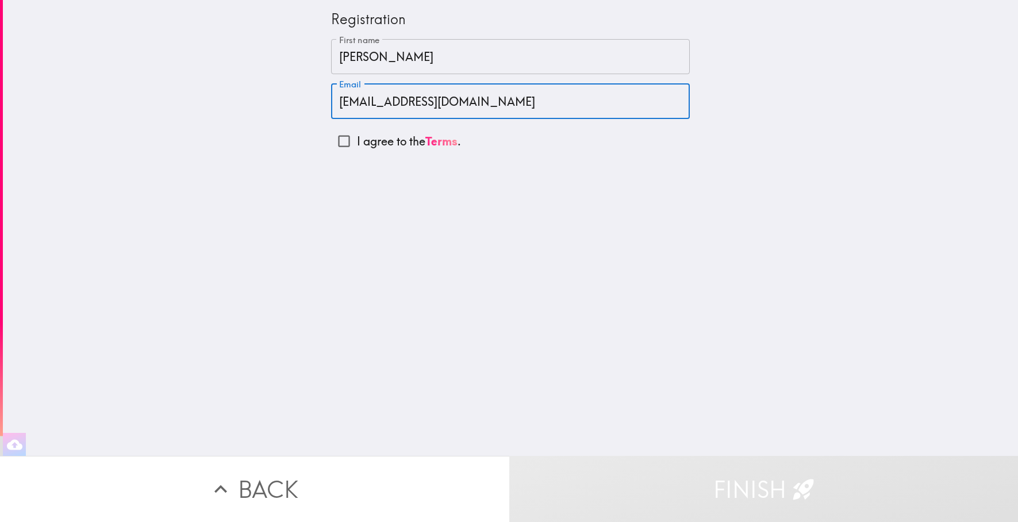
type input "paccha@gmail.com"
click at [338, 140] on input "I agree to the Terms ." at bounding box center [344, 141] width 26 height 26
checkbox input "true"
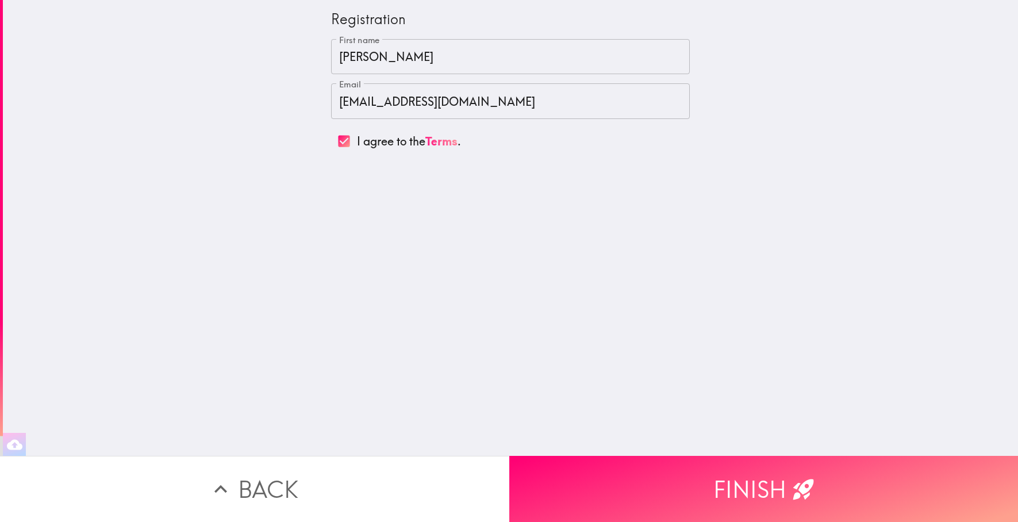
click at [828, 485] on button "Finish" at bounding box center [763, 489] width 509 height 66
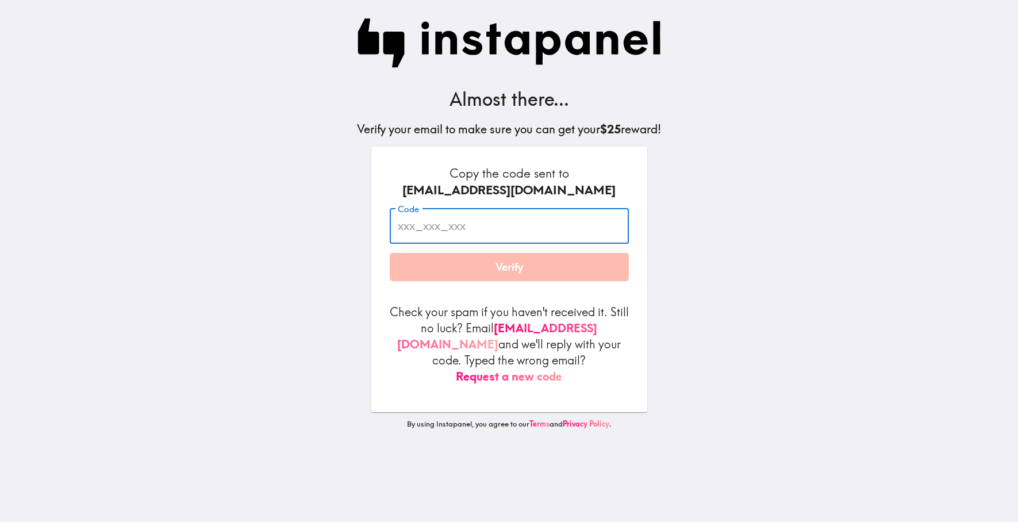
click at [507, 237] on input "Code" at bounding box center [509, 226] width 239 height 36
type input "jqP_tRM_BTk"
click at [628, 298] on div "Copy the code sent to paccha@gmail.com Code jqP_tRM_BTk Code Verify Check your …" at bounding box center [509, 280] width 276 height 266
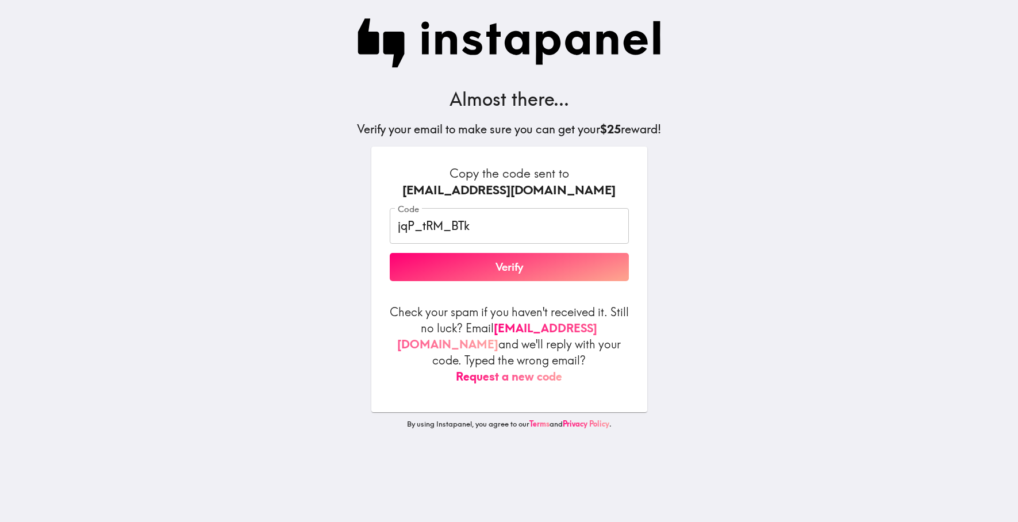
click at [570, 275] on button "Verify" at bounding box center [509, 267] width 239 height 29
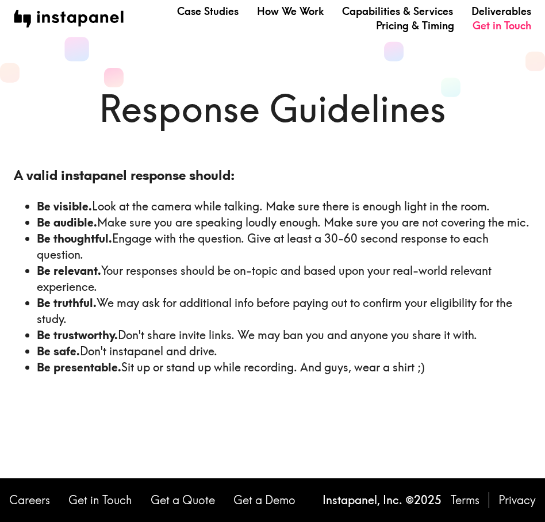
click at [411, 325] on li "Be truthful. We may ask for additional info before paying out to confirm your e…" at bounding box center [284, 311] width 494 height 32
